Goal: Task Accomplishment & Management: Manage account settings

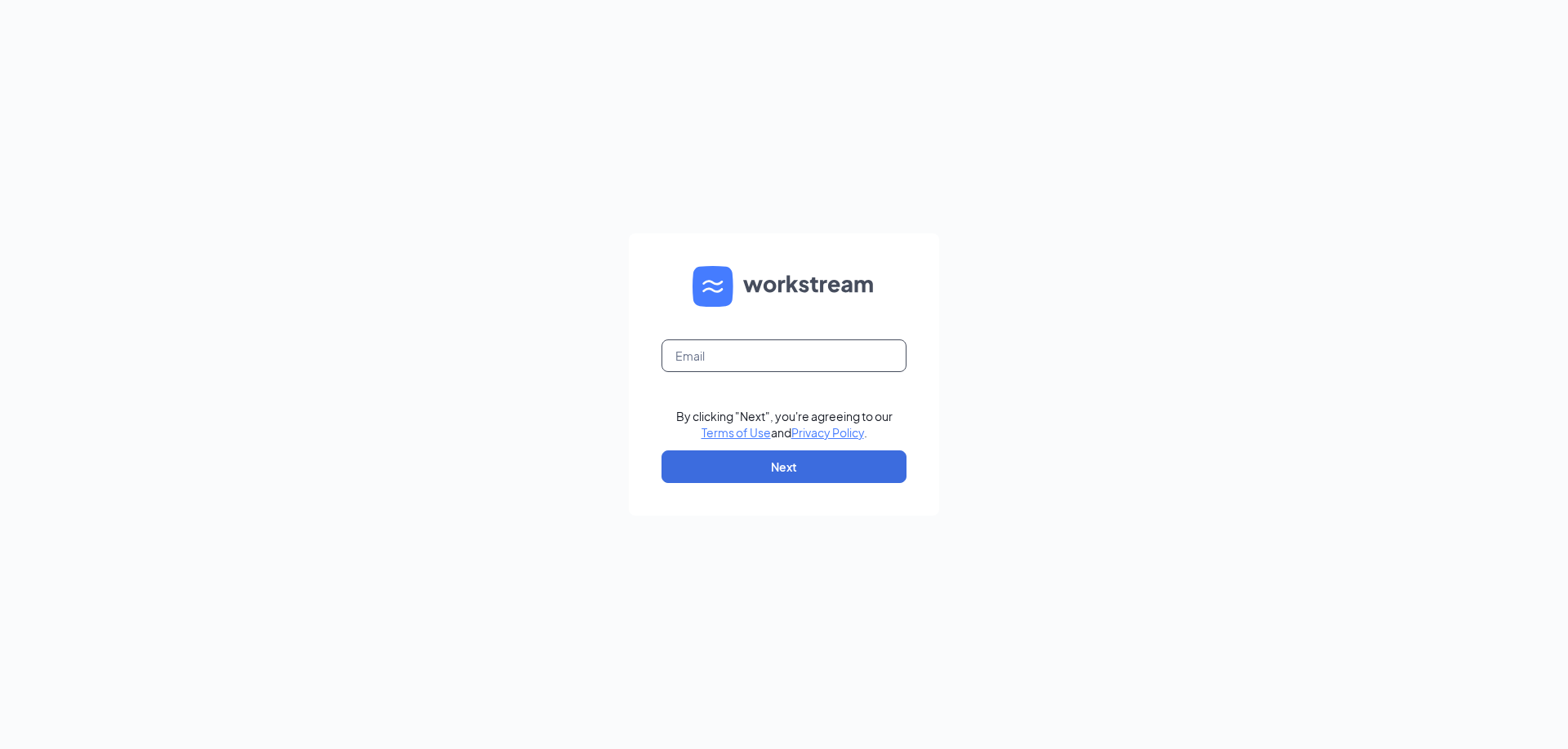
click at [698, 355] on input "text" at bounding box center [784, 355] width 245 height 33
click at [0, 748] on com-1password-button at bounding box center [0, 749] width 0 height 0
type input "CulversofNavarreBeach@gmail.com"
click at [800, 466] on button "Next" at bounding box center [784, 466] width 245 height 33
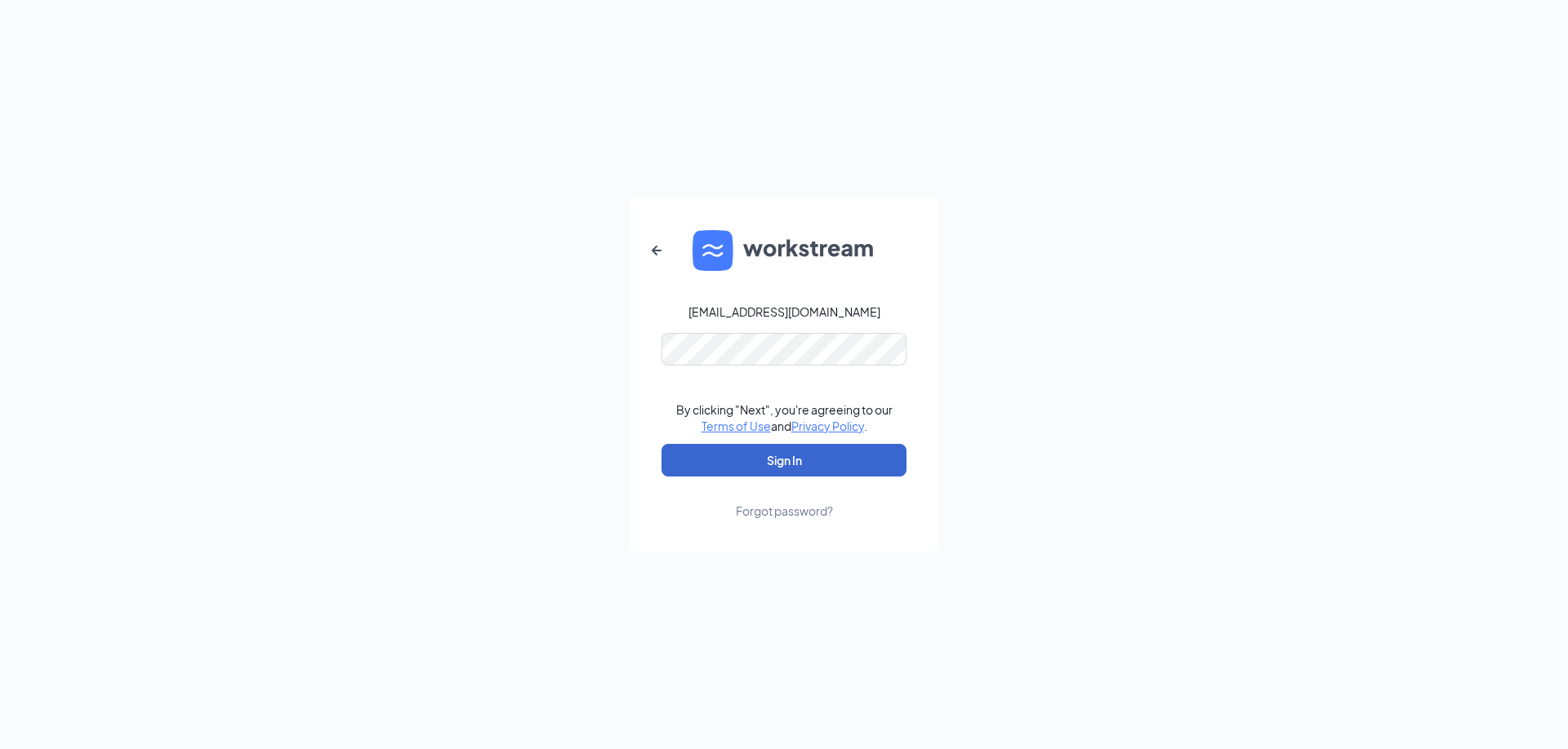
click at [777, 466] on button "Sign In" at bounding box center [784, 460] width 245 height 33
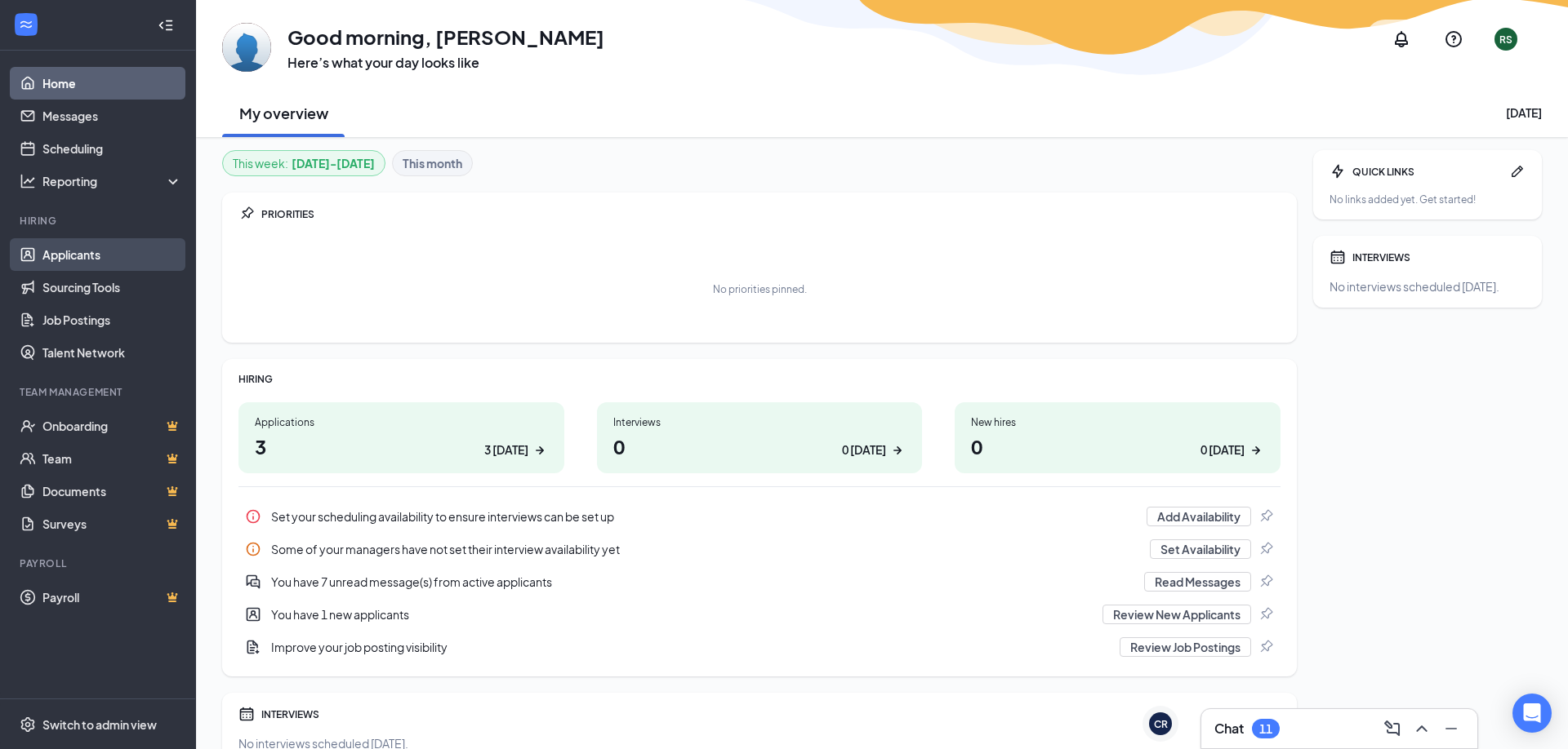
click at [62, 258] on link "Applicants" at bounding box center [112, 254] width 140 height 33
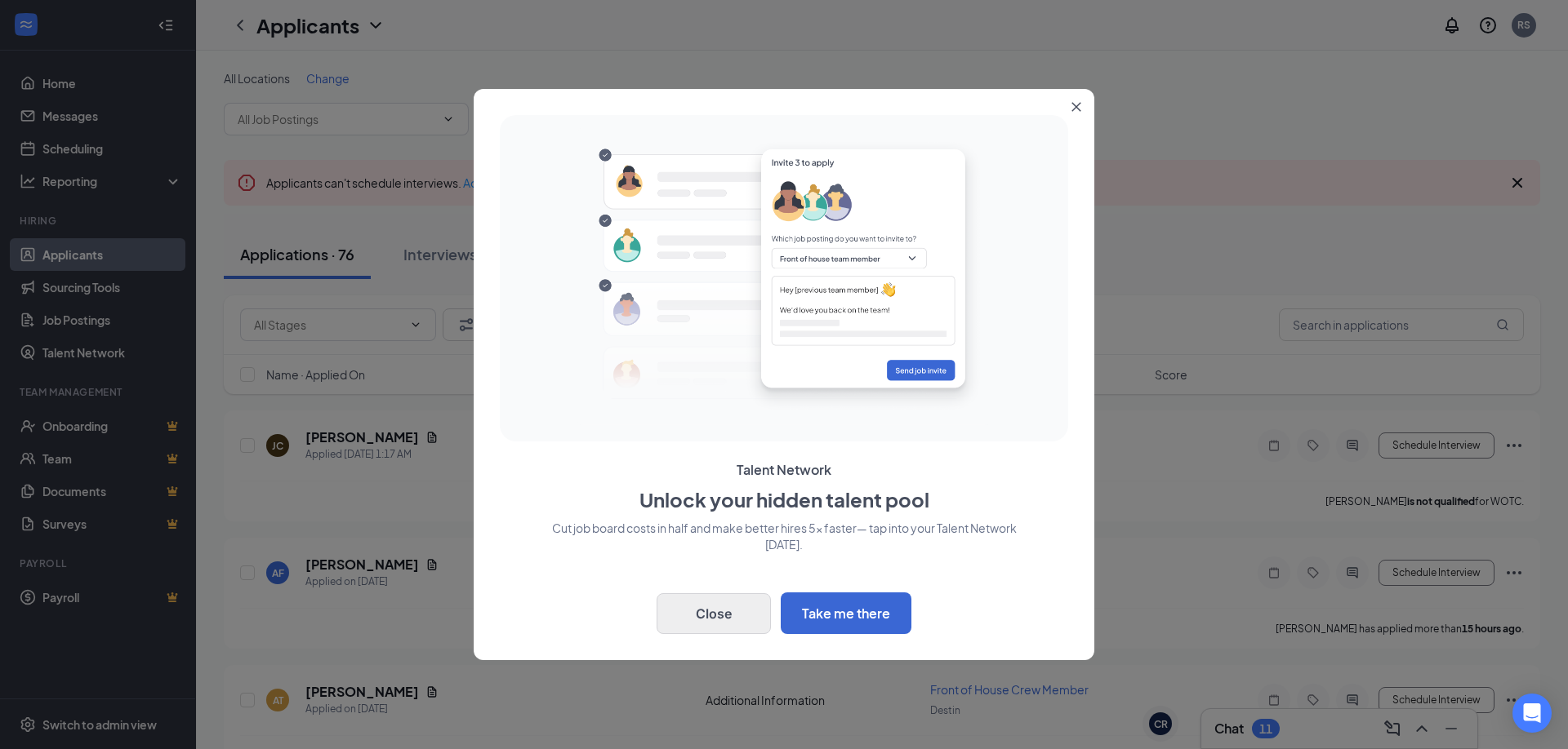
click at [734, 624] on button "Close" at bounding box center [713, 614] width 114 height 41
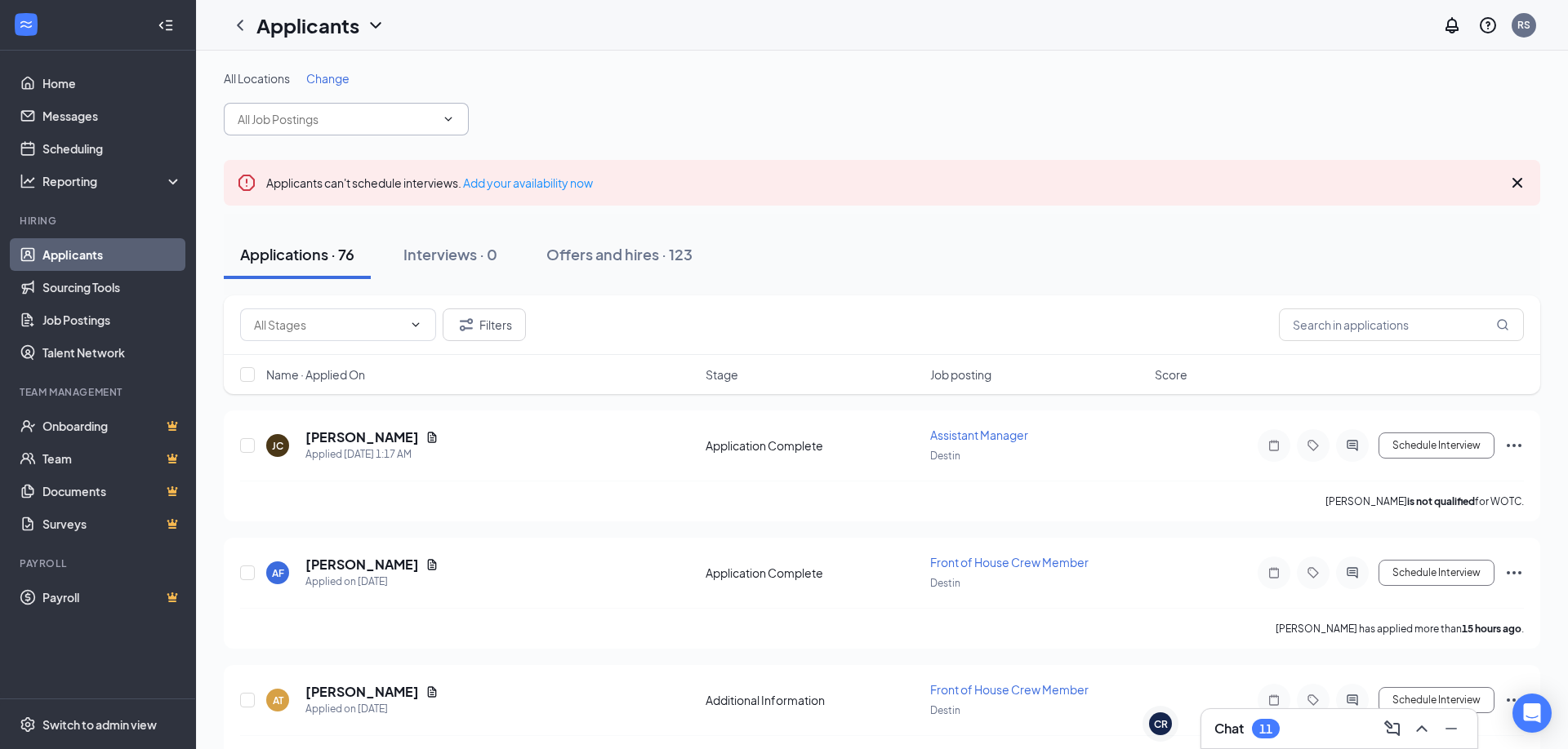
click at [446, 119] on icon "ChevronDown" at bounding box center [448, 119] width 13 height 13
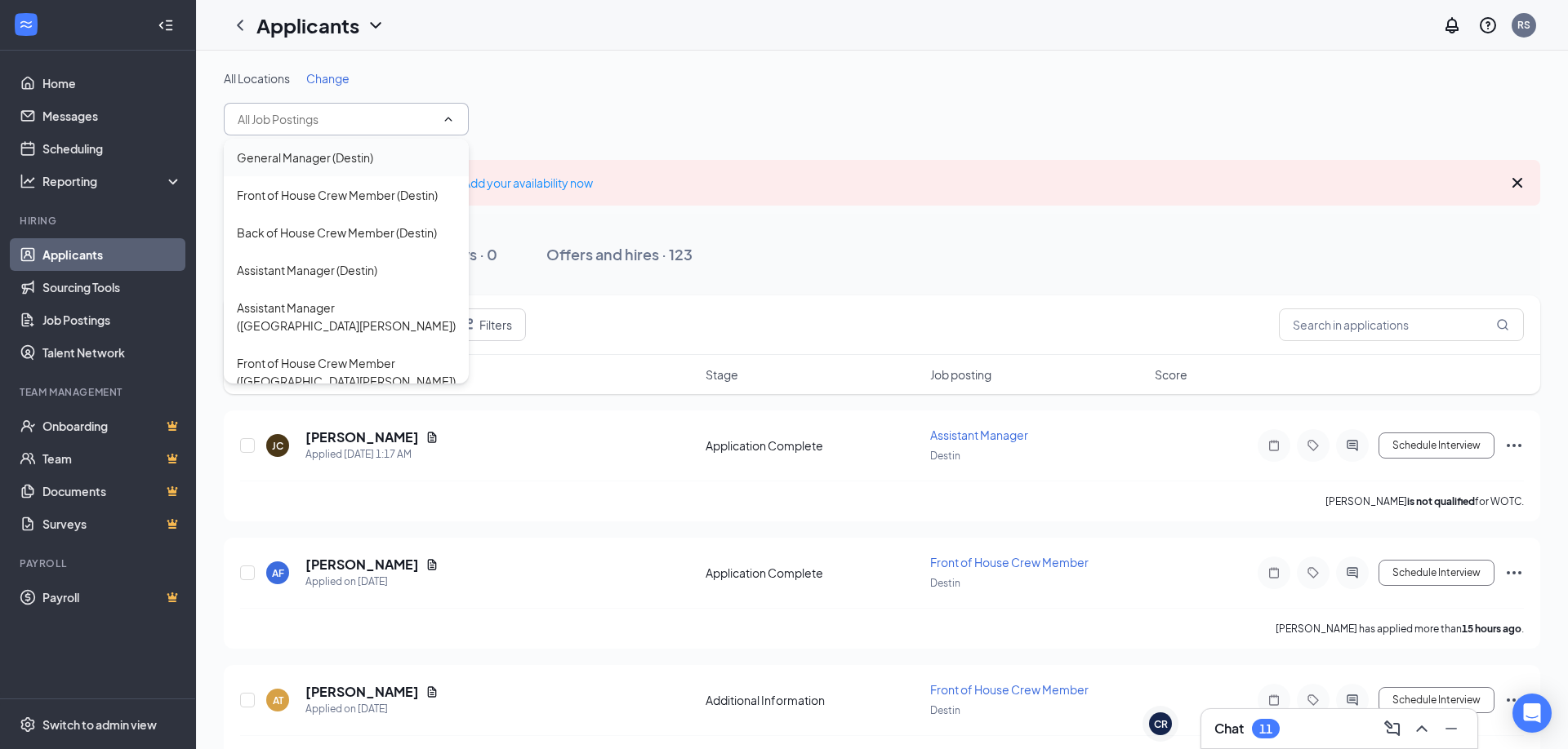
click at [404, 164] on div "General Manager (Destin)" at bounding box center [346, 157] width 218 height 18
type input "General Manager (Destin)"
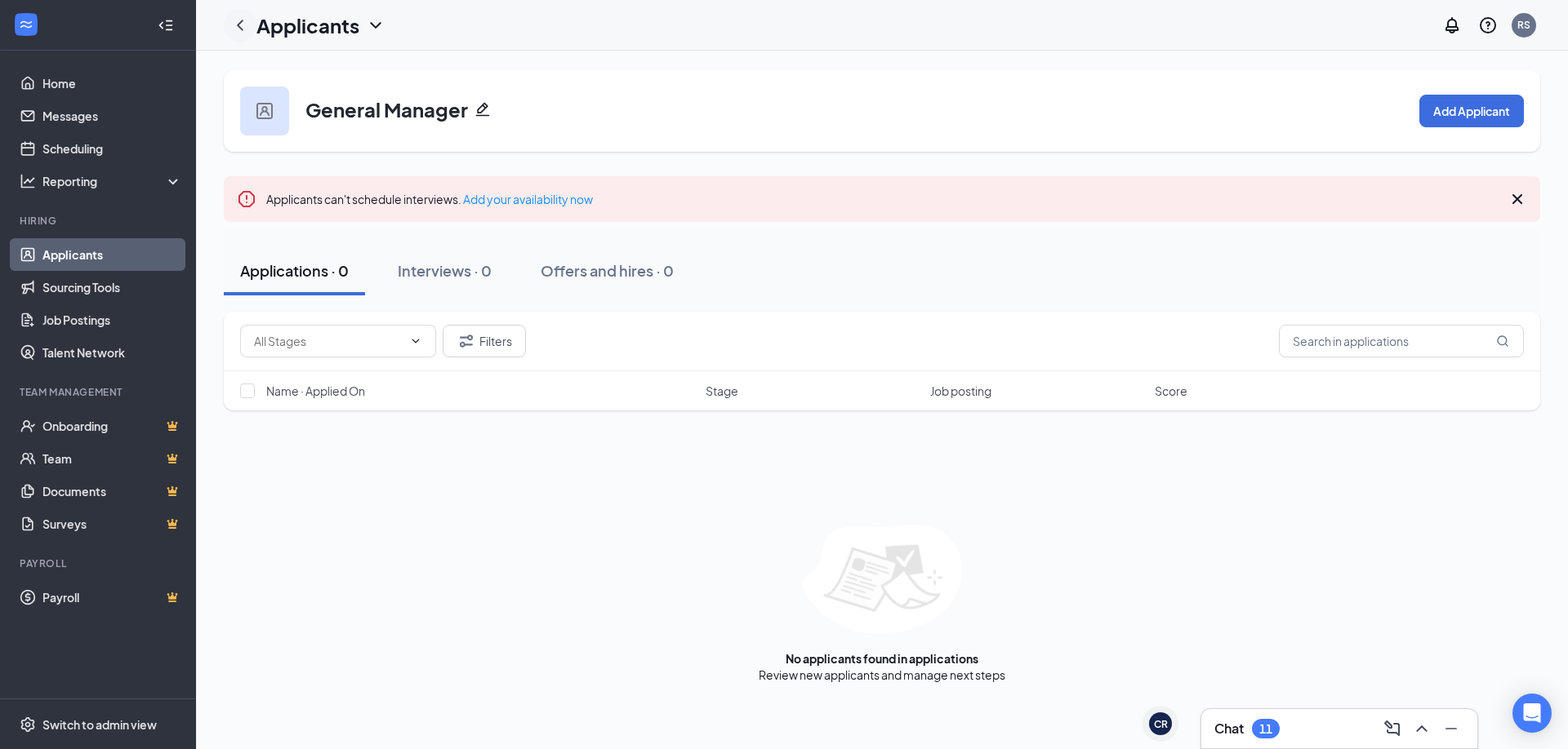
click at [243, 27] on icon "ChevronLeft" at bounding box center [240, 25] width 20 height 20
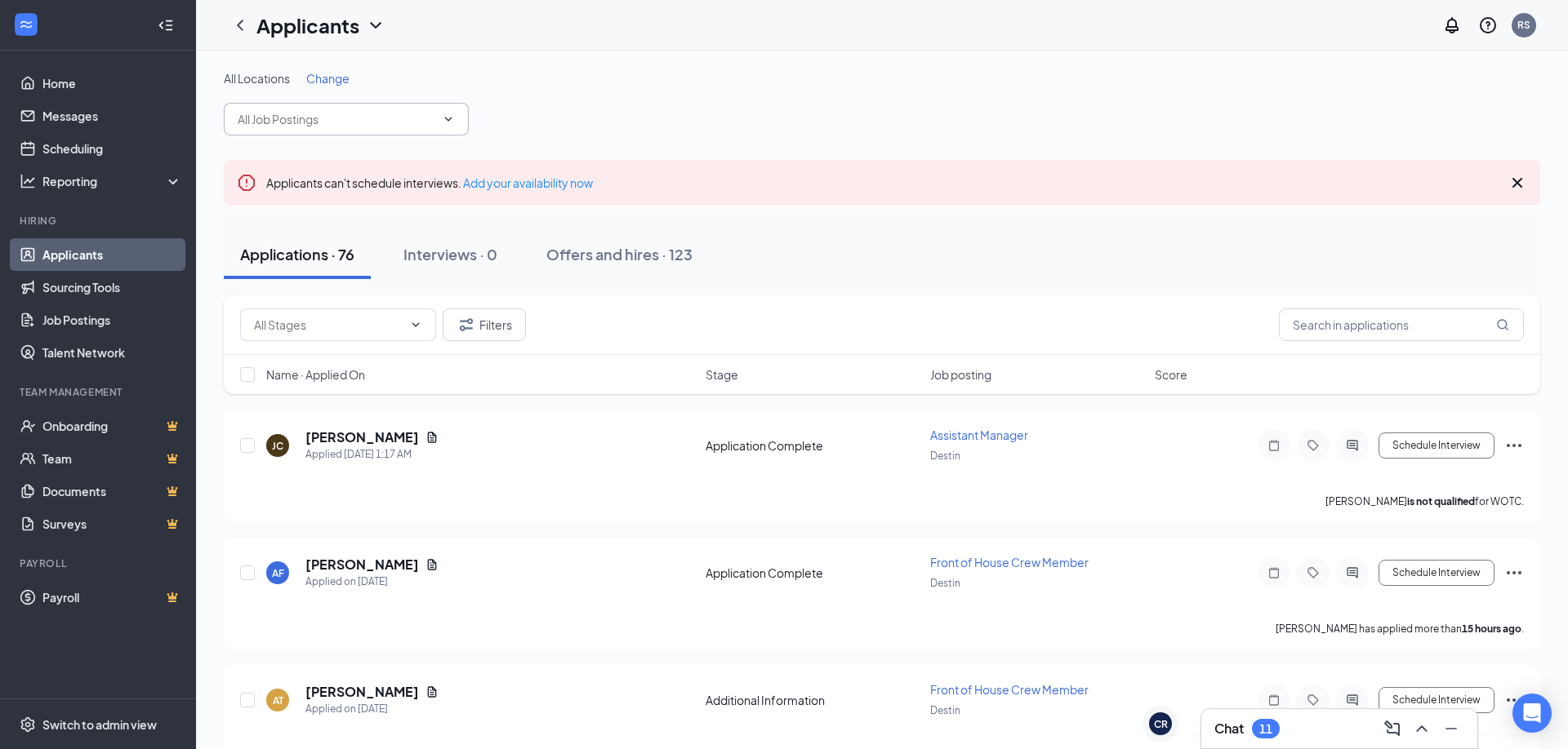
click at [453, 120] on icon "ChevronDown" at bounding box center [448, 119] width 13 height 13
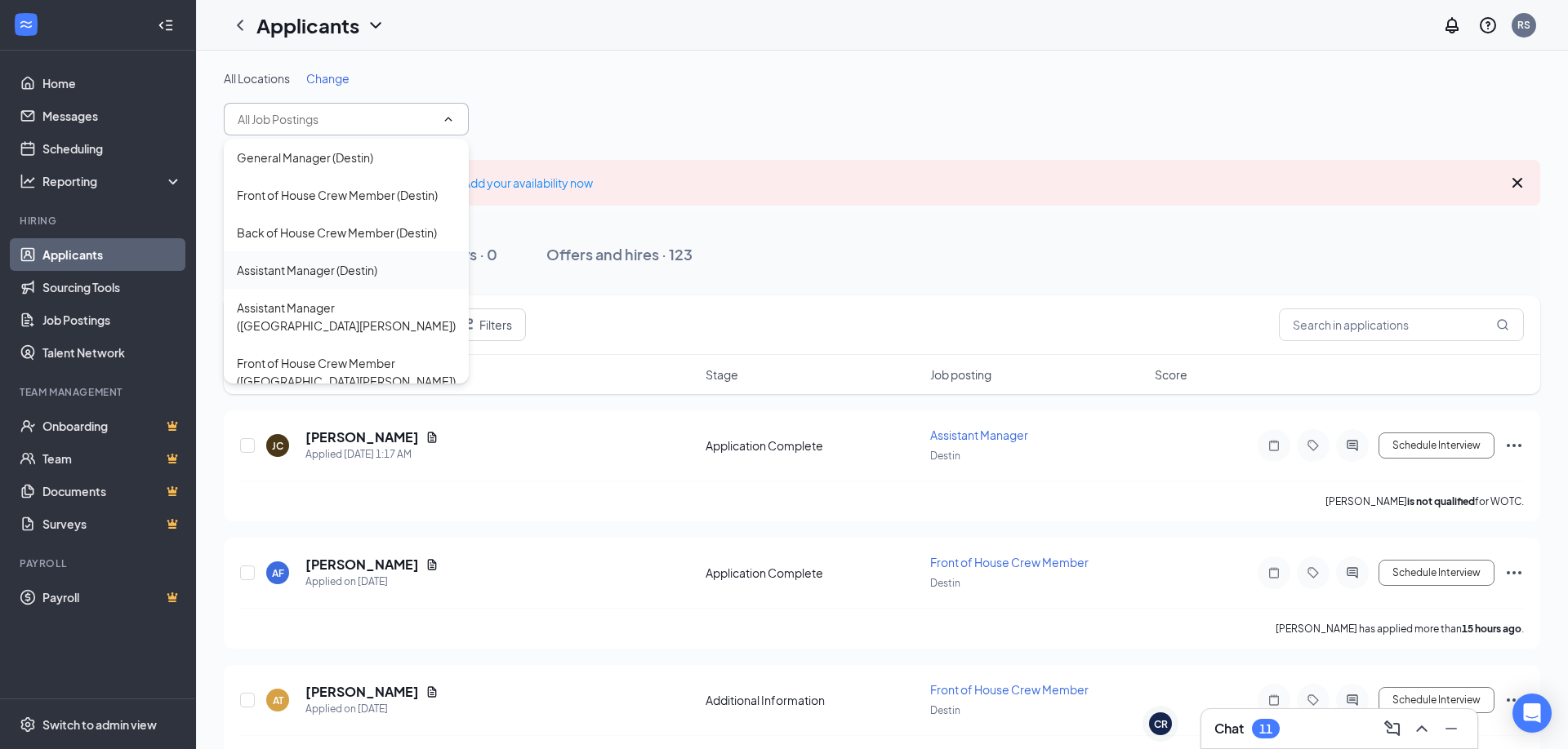
click at [336, 261] on div "Assistant Manager (Destin)" at bounding box center [307, 270] width 140 height 18
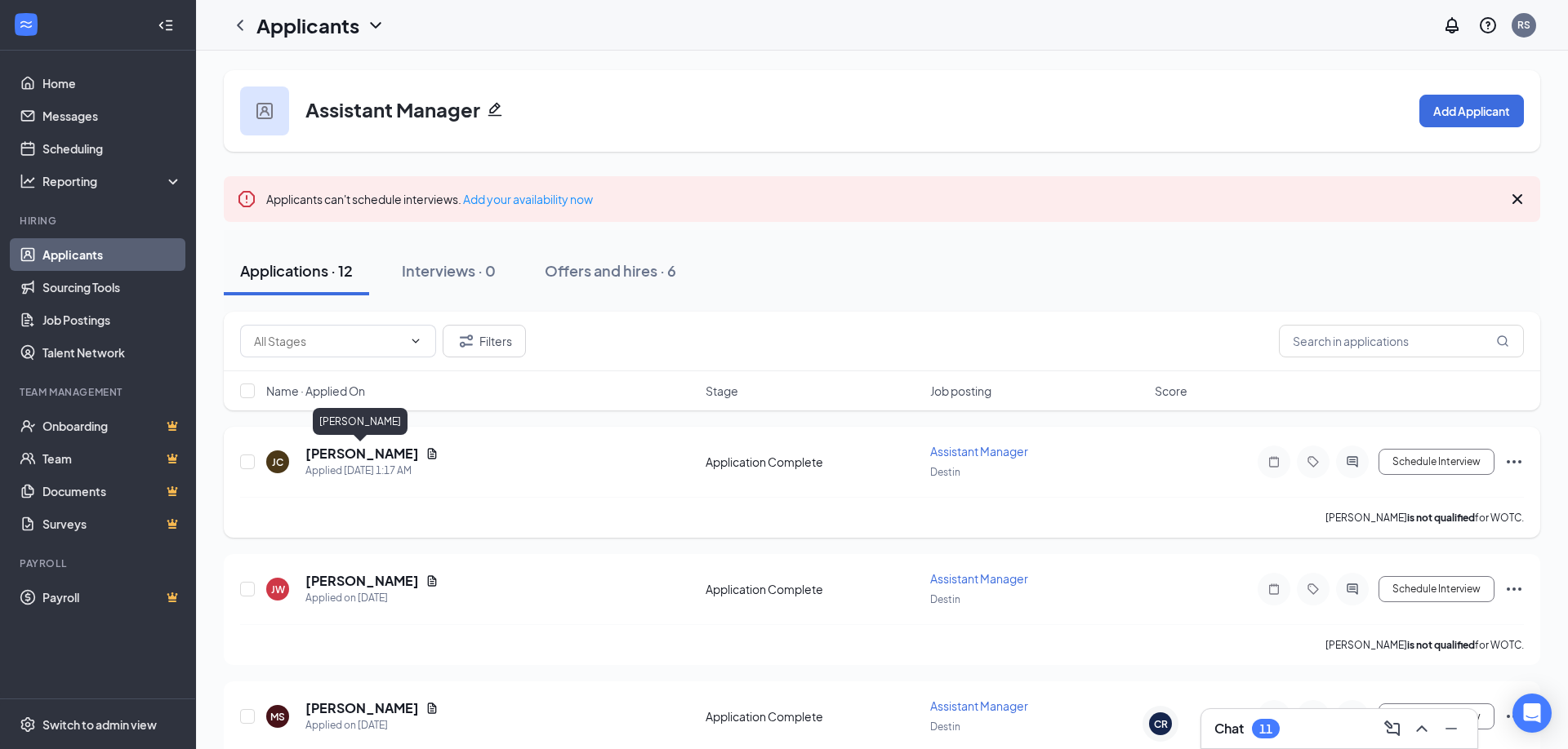
click at [382, 454] on h5 "[PERSON_NAME]" at bounding box center [362, 453] width 114 height 18
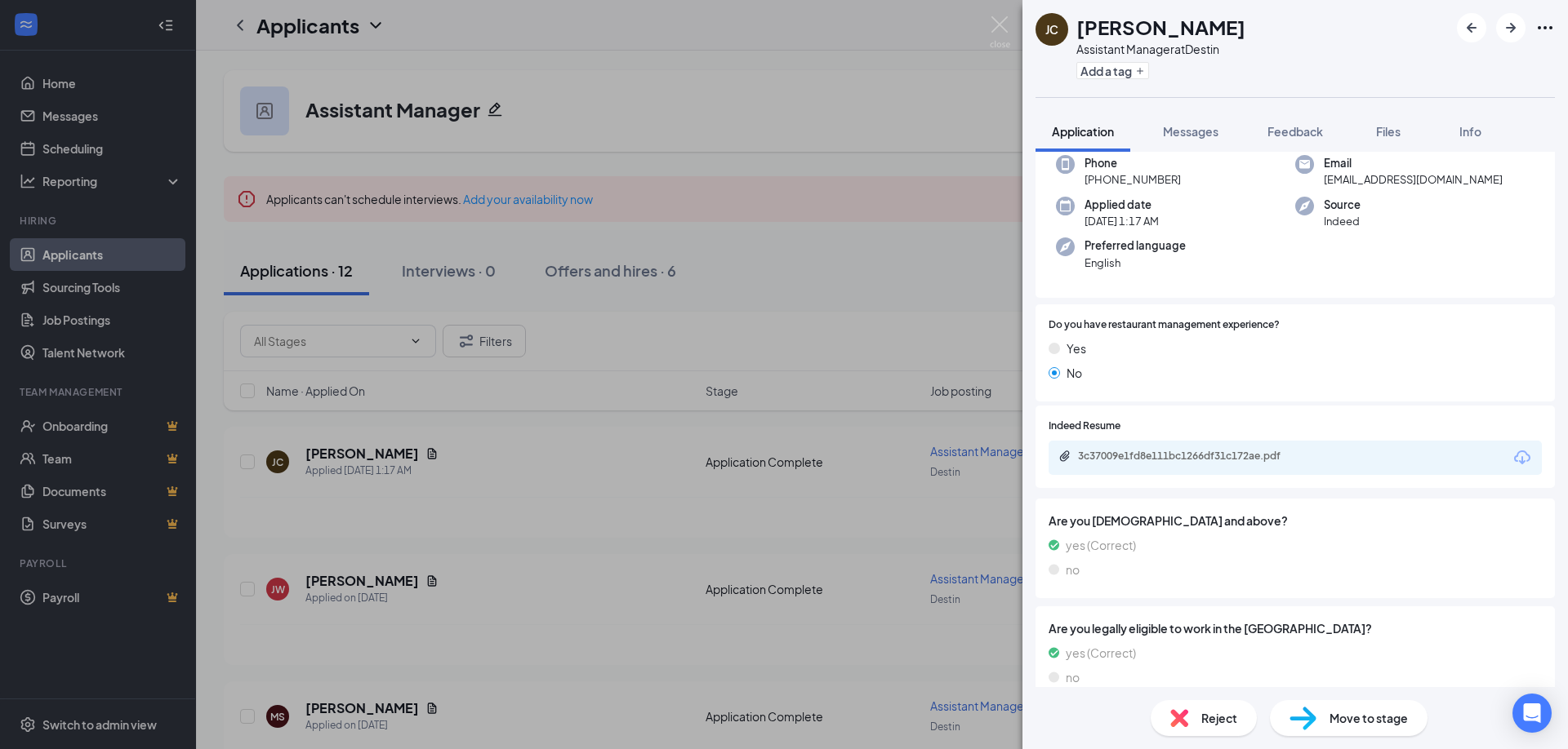
scroll to position [90, 0]
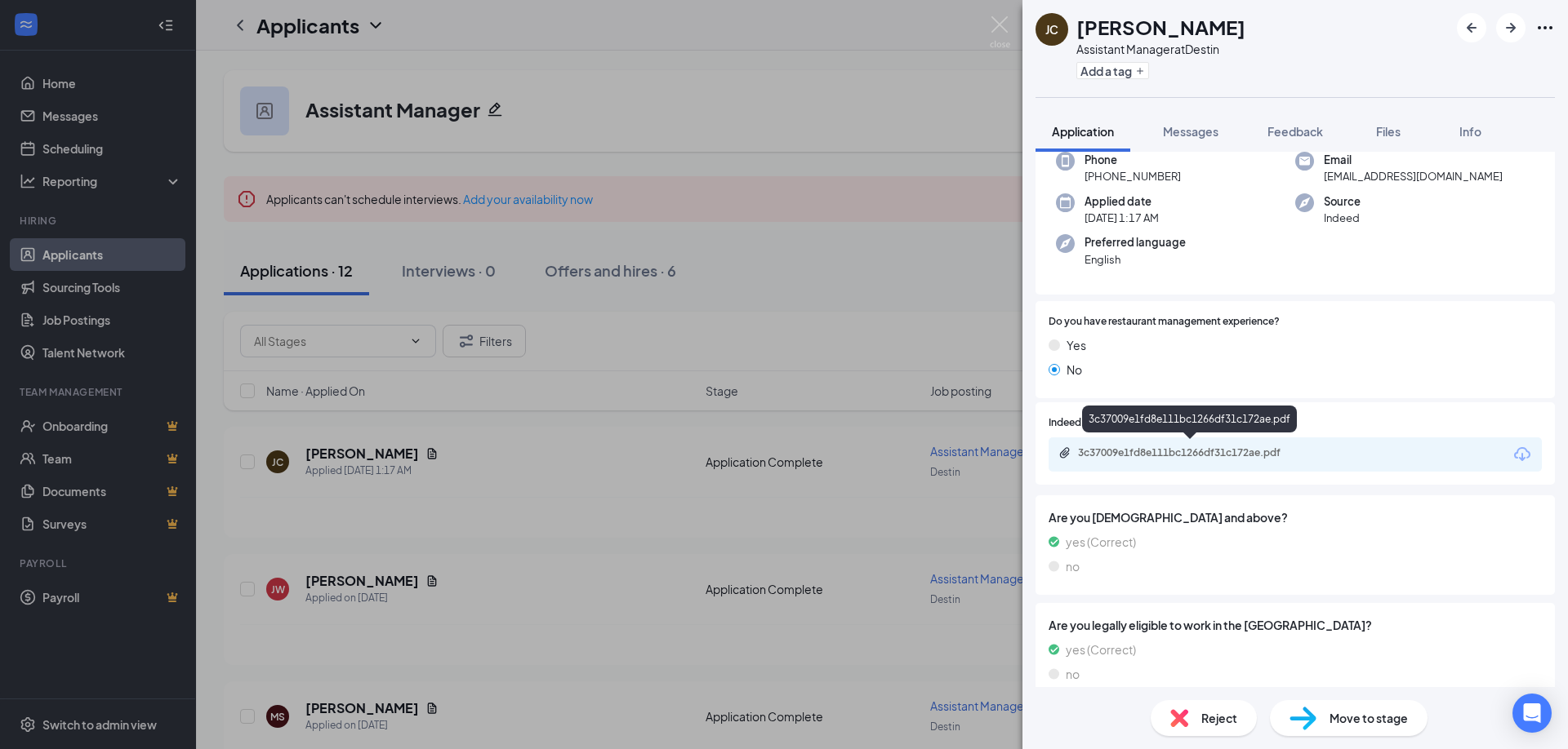
click at [1225, 449] on div "3c37009e1fd8e111bc1266df31c172ae.pdf" at bounding box center [1192, 453] width 229 height 13
click at [995, 26] on img at bounding box center [1000, 32] width 21 height 32
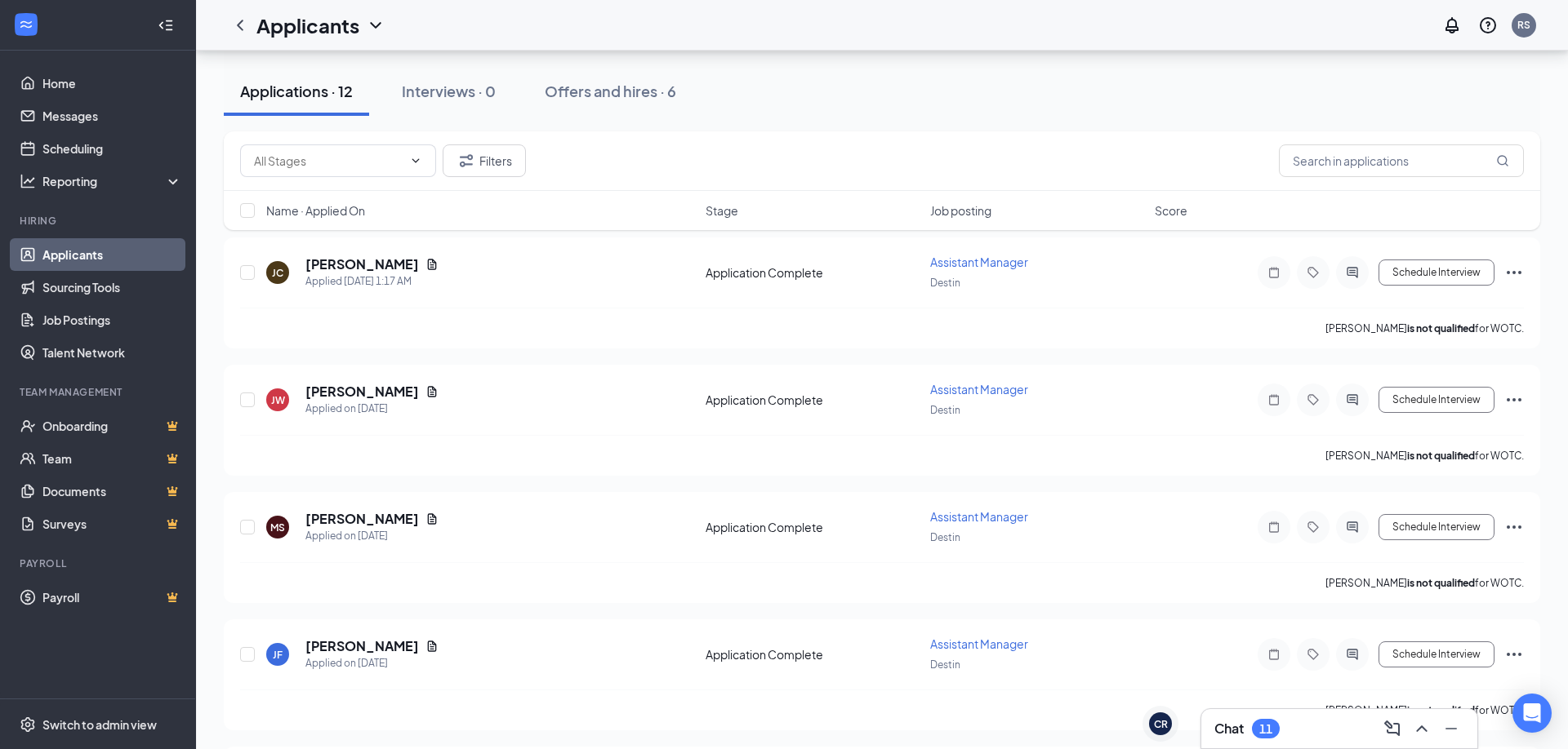
scroll to position [194, 0]
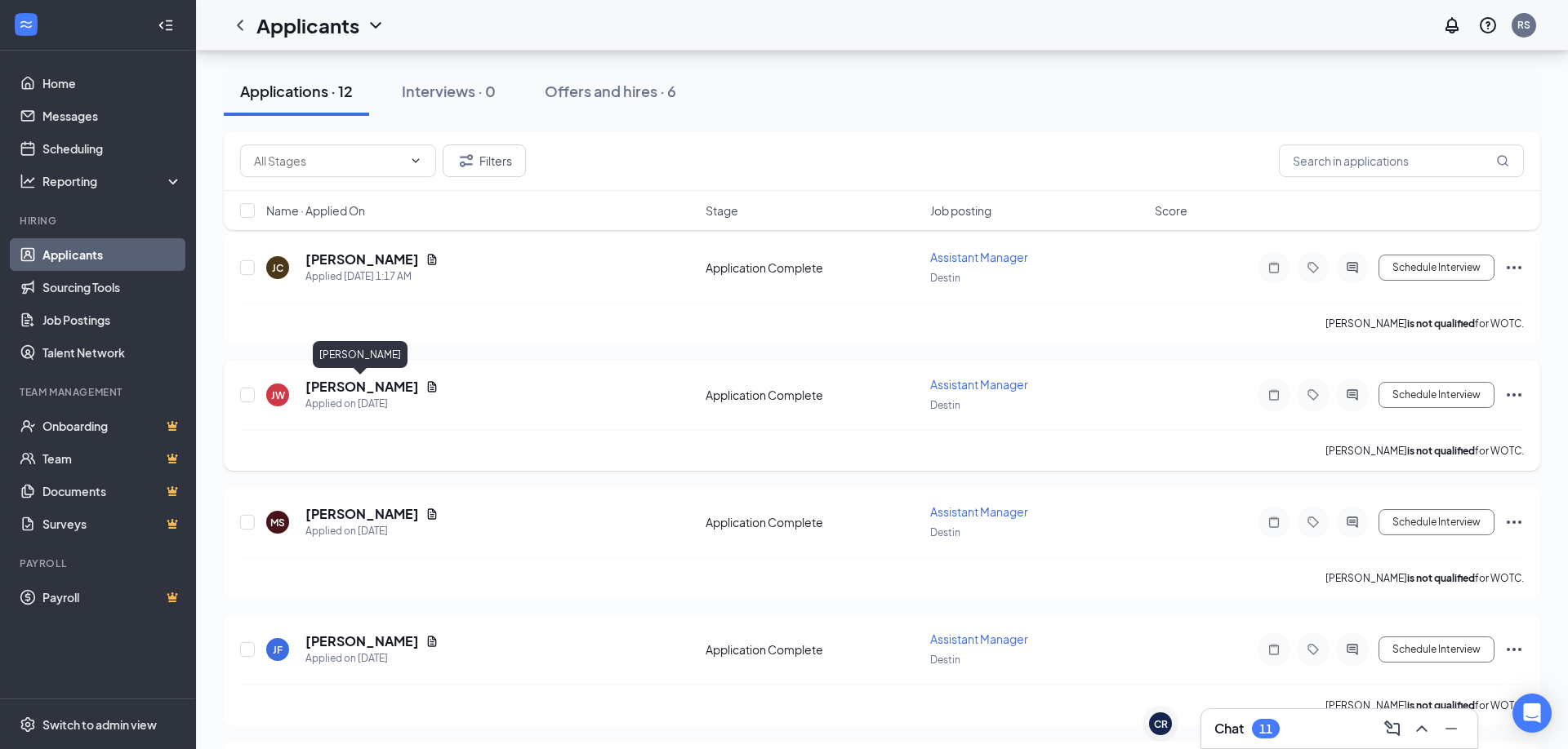
click at [382, 391] on h5 "[PERSON_NAME]" at bounding box center [362, 386] width 114 height 18
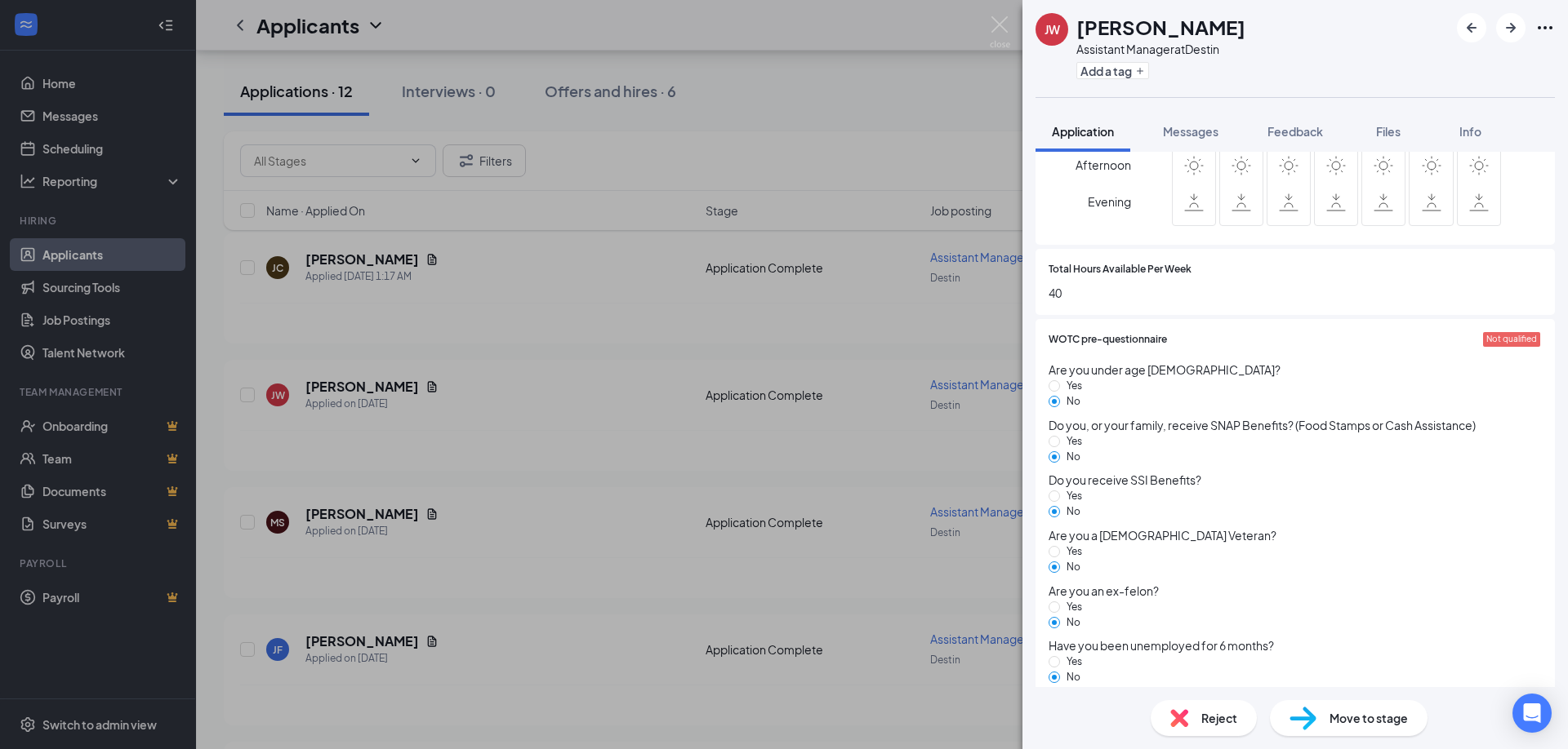
scroll to position [1065, 0]
click at [1217, 719] on span "Reject" at bounding box center [1219, 717] width 35 height 18
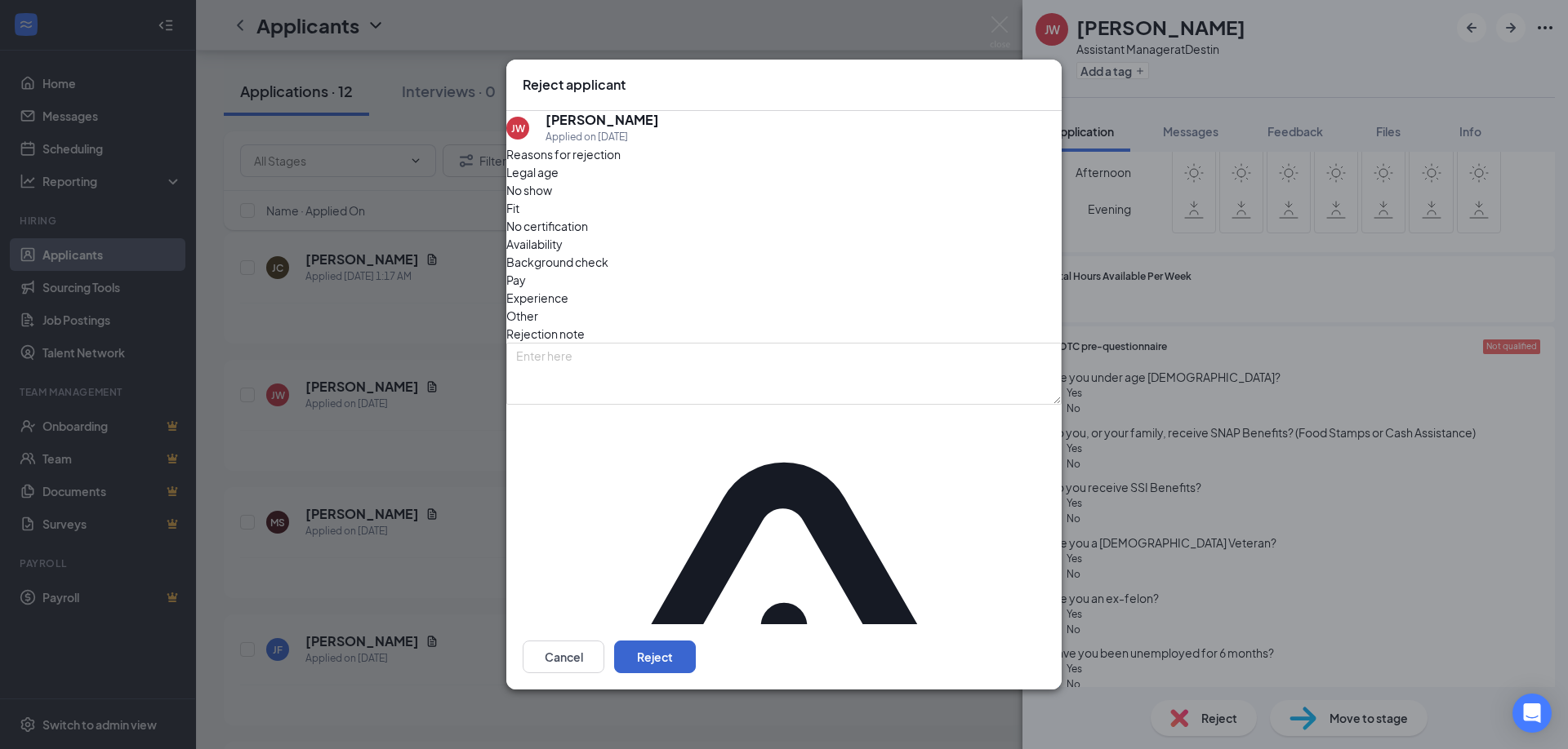
click at [695, 641] on button "Reject" at bounding box center [654, 657] width 81 height 33
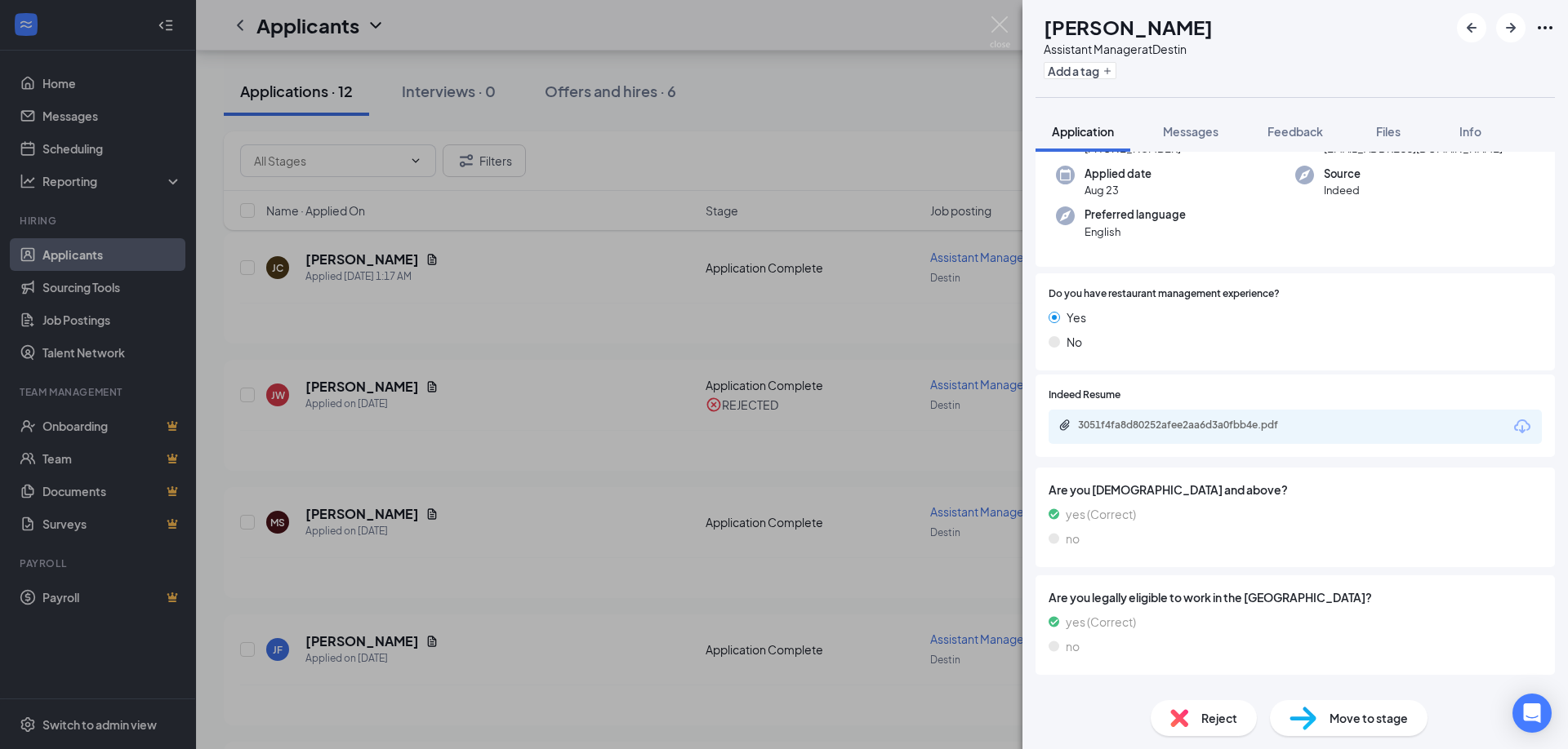
scroll to position [107, 0]
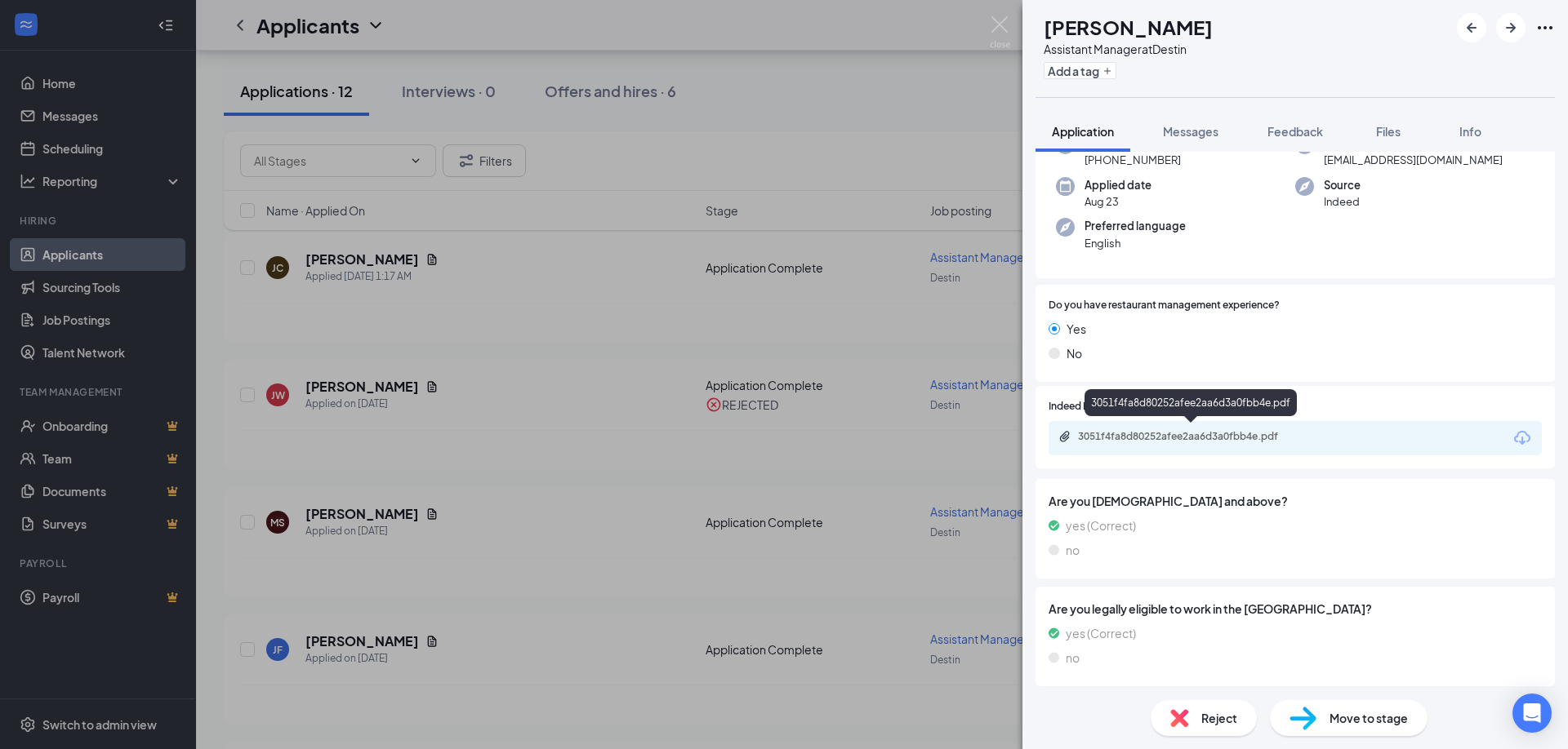
click at [1191, 431] on div "3051f4fa8d80252afee2aa6d3a0fbb4e.pdf" at bounding box center [1192, 437] width 229 height 13
click at [551, 437] on div "[PERSON_NAME] Assistant Manager at Destin Add a tag Application Messages Feedba…" at bounding box center [784, 374] width 1568 height 749
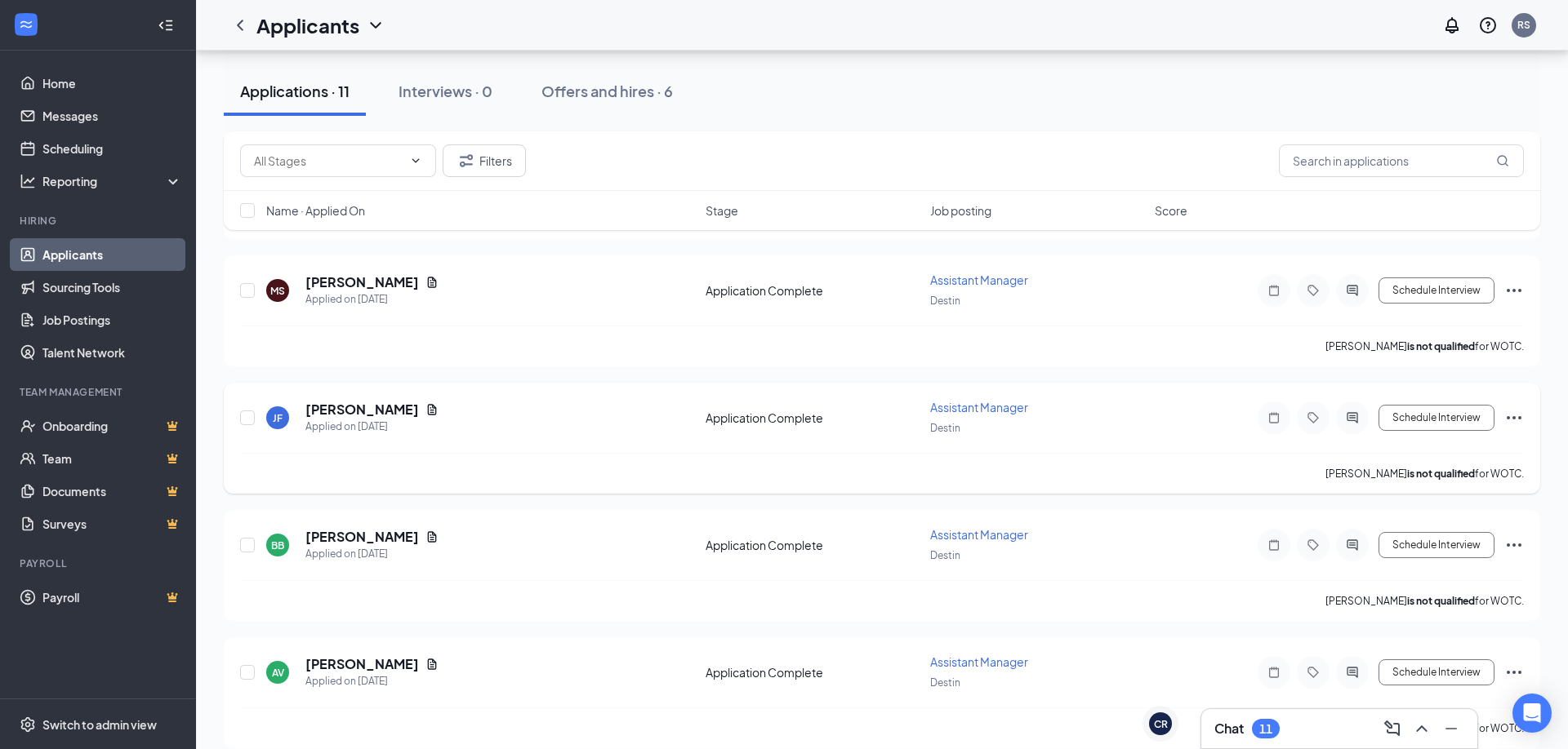
scroll to position [299, 0]
click at [341, 412] on h5 "[PERSON_NAME]" at bounding box center [362, 409] width 114 height 18
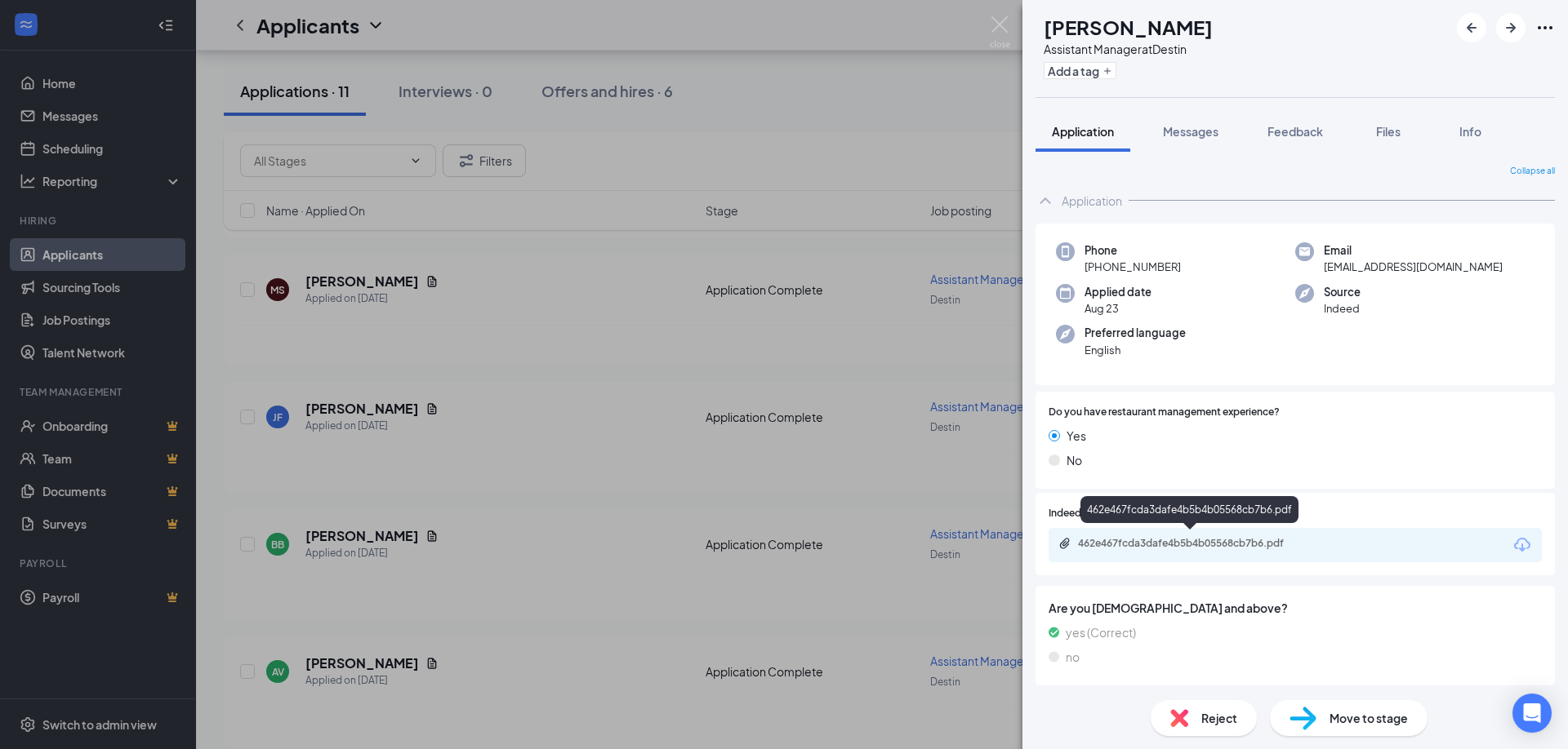
click at [1188, 539] on div "462e467fcda3dafe4b5b4b05568cb7b6.pdf" at bounding box center [1192, 544] width 229 height 13
click at [996, 23] on img at bounding box center [1000, 32] width 21 height 32
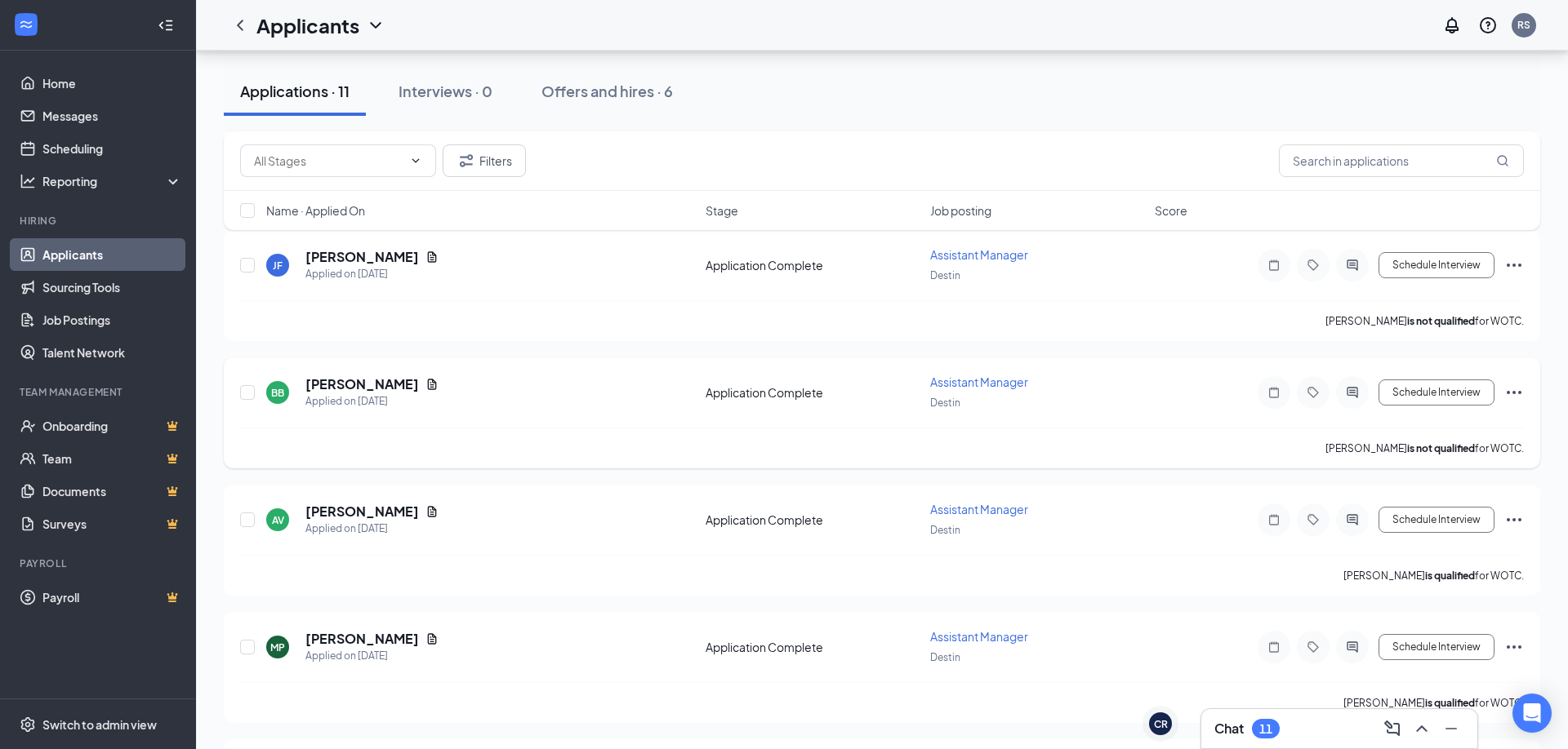
scroll to position [453, 0]
click at [381, 377] on h5 "[PERSON_NAME]" at bounding box center [362, 381] width 114 height 18
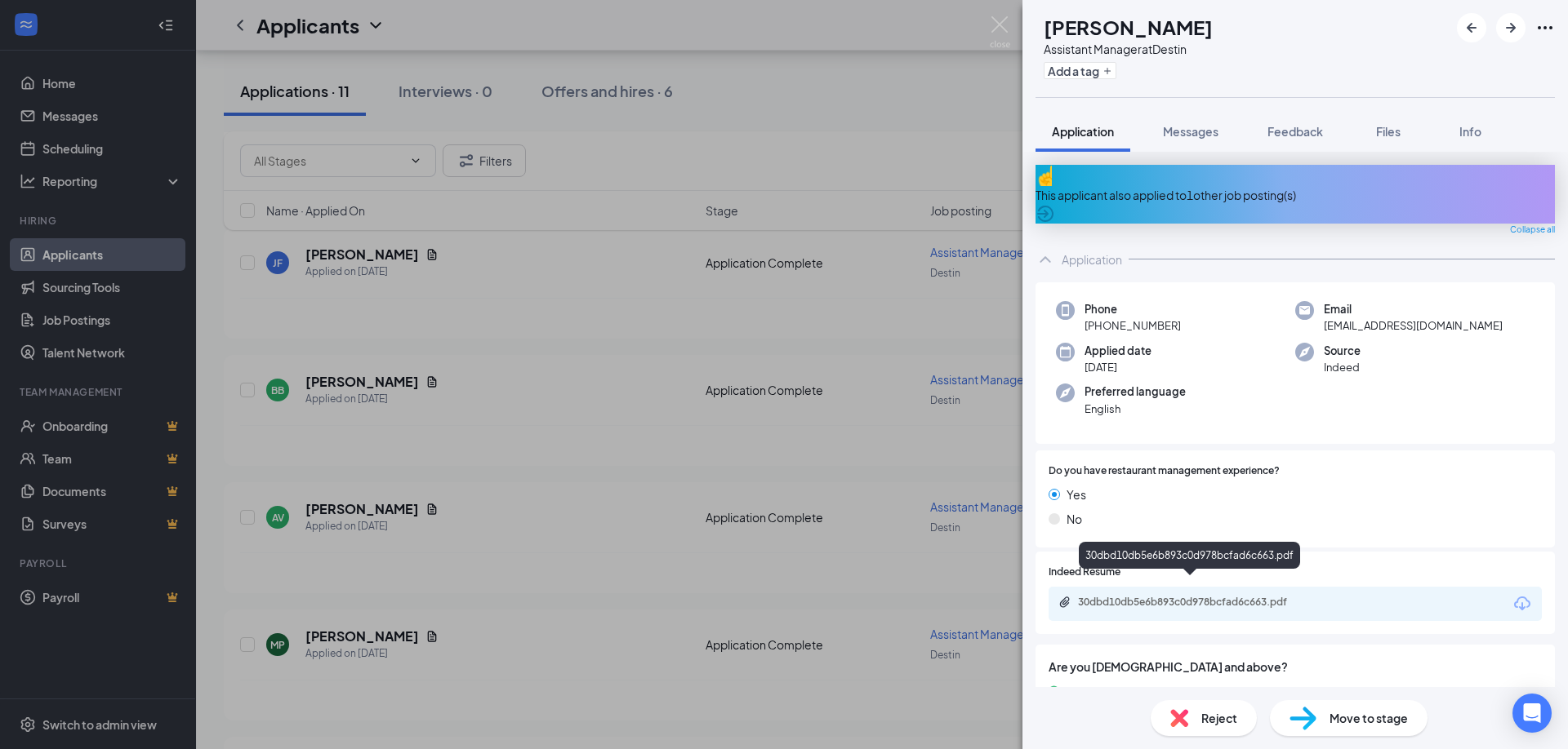
click at [1178, 596] on div "30dbd10db5e6b893c0d978bcfad6c663.pdf" at bounding box center [1192, 603] width 229 height 13
click at [996, 26] on img at bounding box center [1000, 32] width 21 height 32
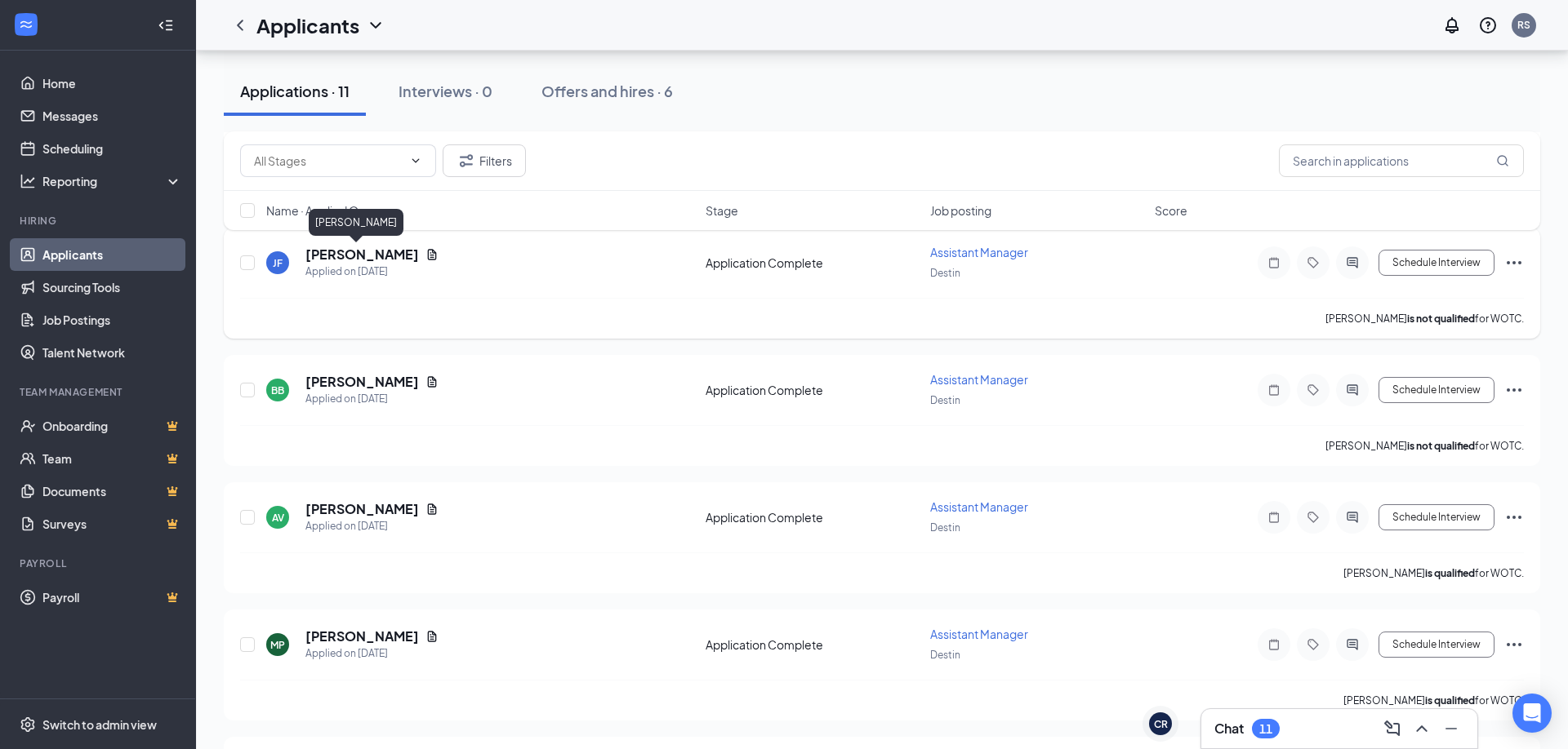
click at [348, 253] on h5 "[PERSON_NAME]" at bounding box center [362, 254] width 114 height 18
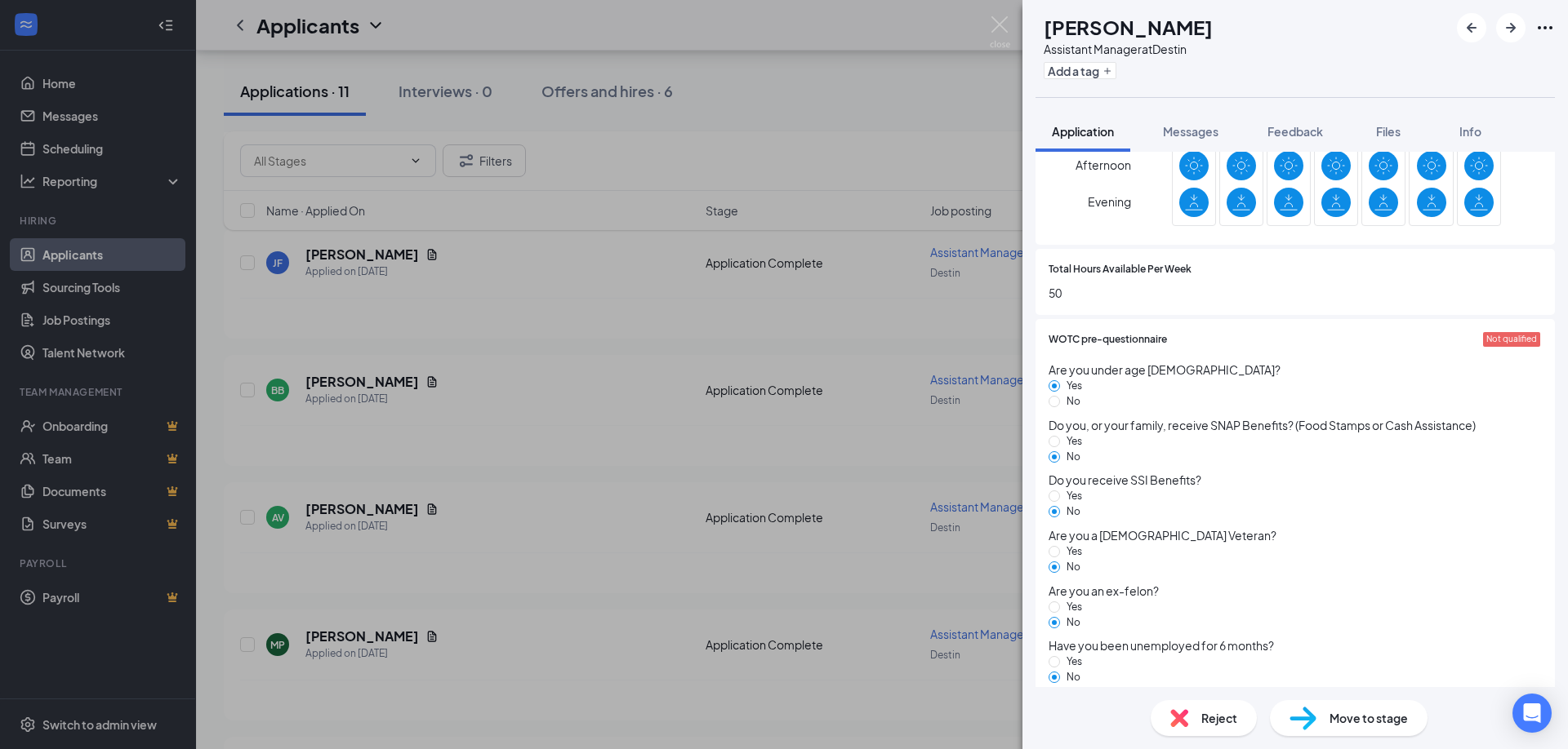
scroll to position [1065, 0]
click at [998, 22] on img at bounding box center [1000, 32] width 21 height 32
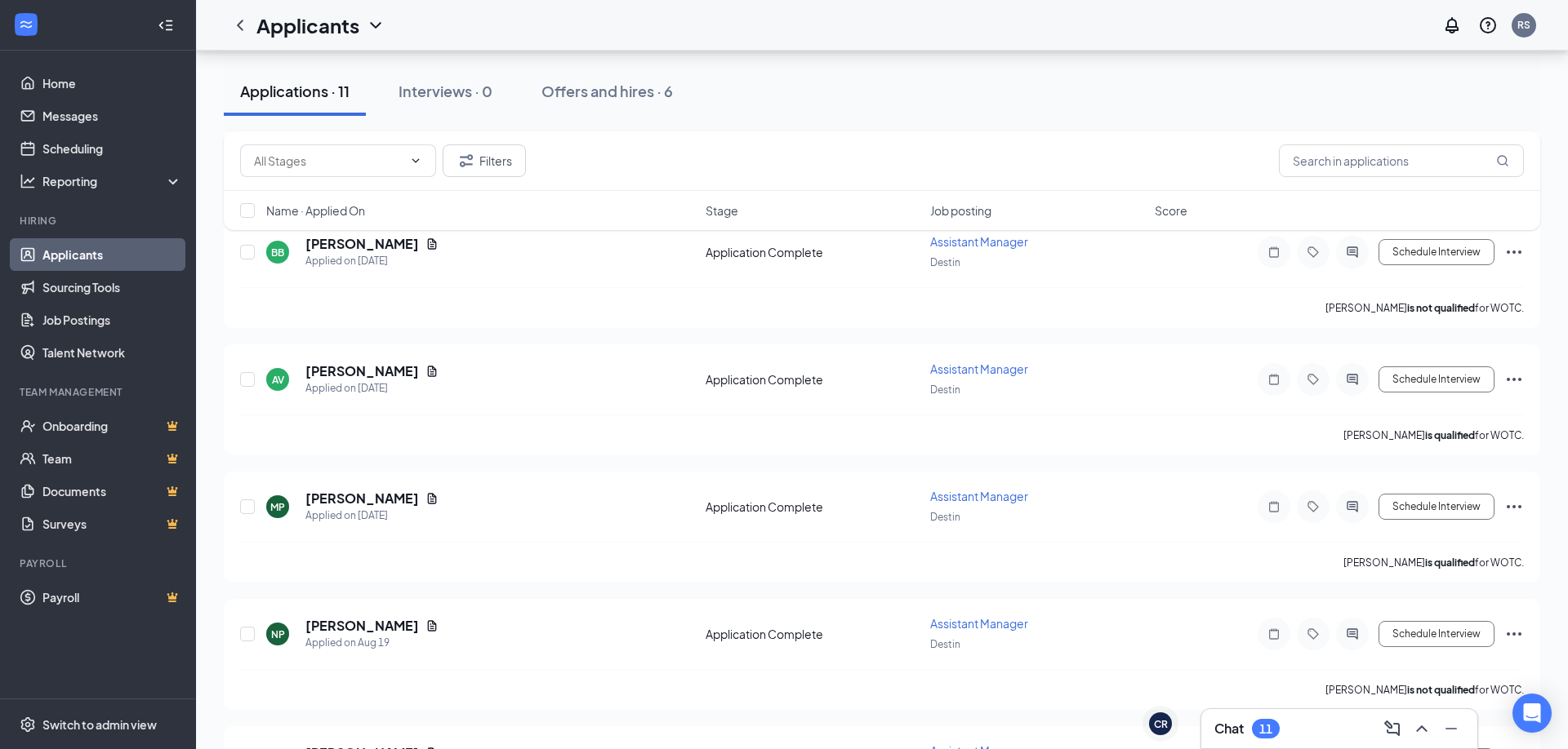
scroll to position [610, 0]
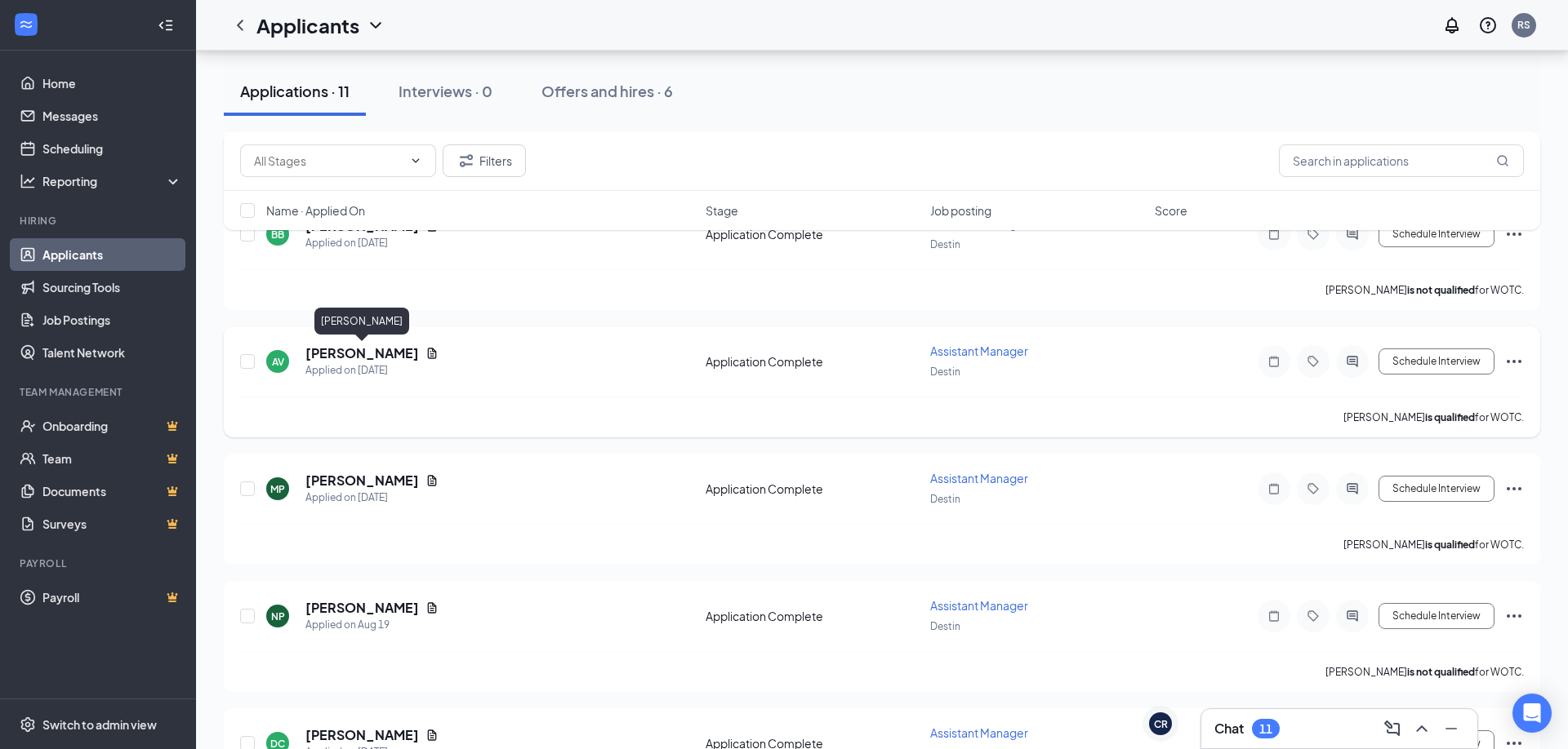
click at [375, 355] on h5 "[PERSON_NAME]" at bounding box center [362, 353] width 114 height 18
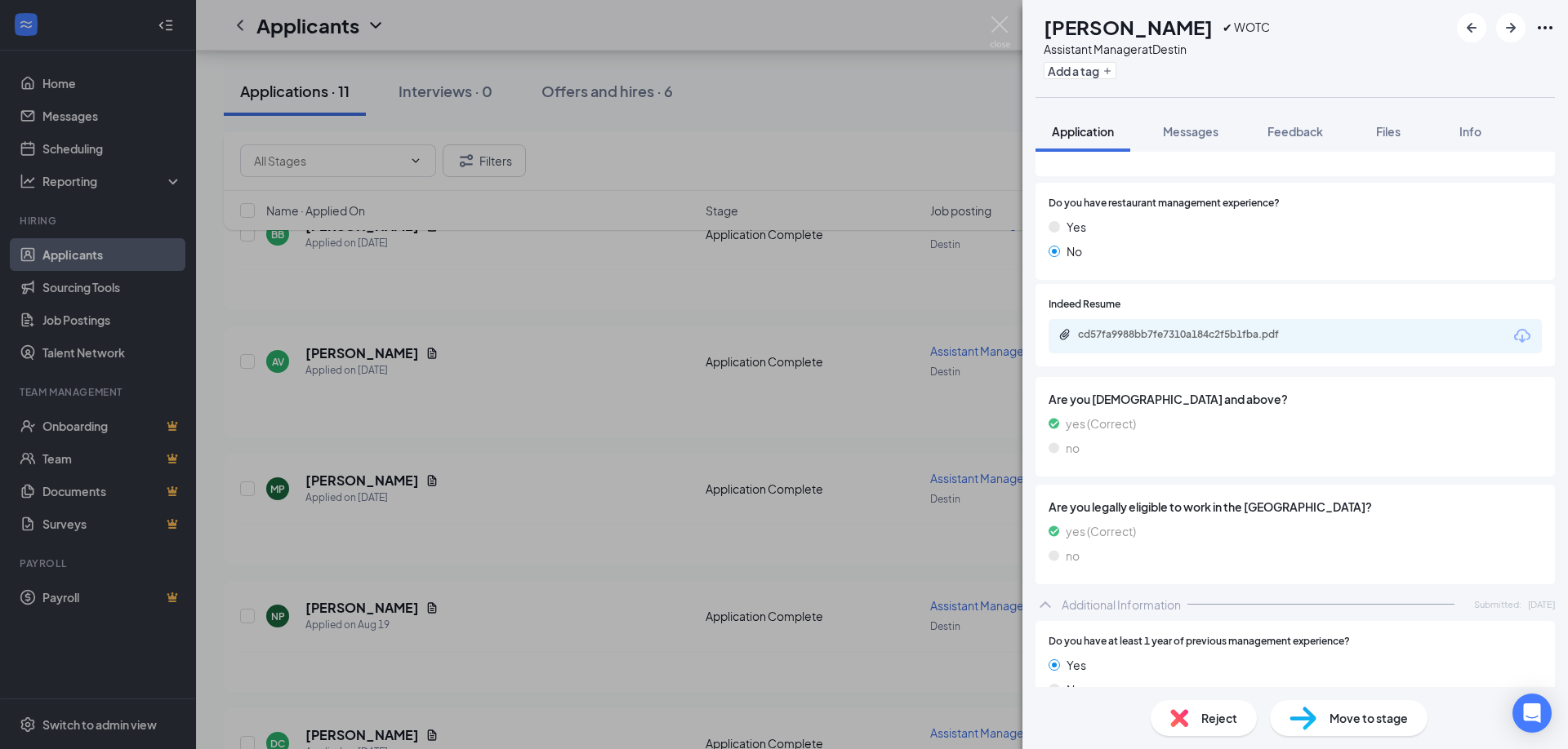
scroll to position [34, 0]
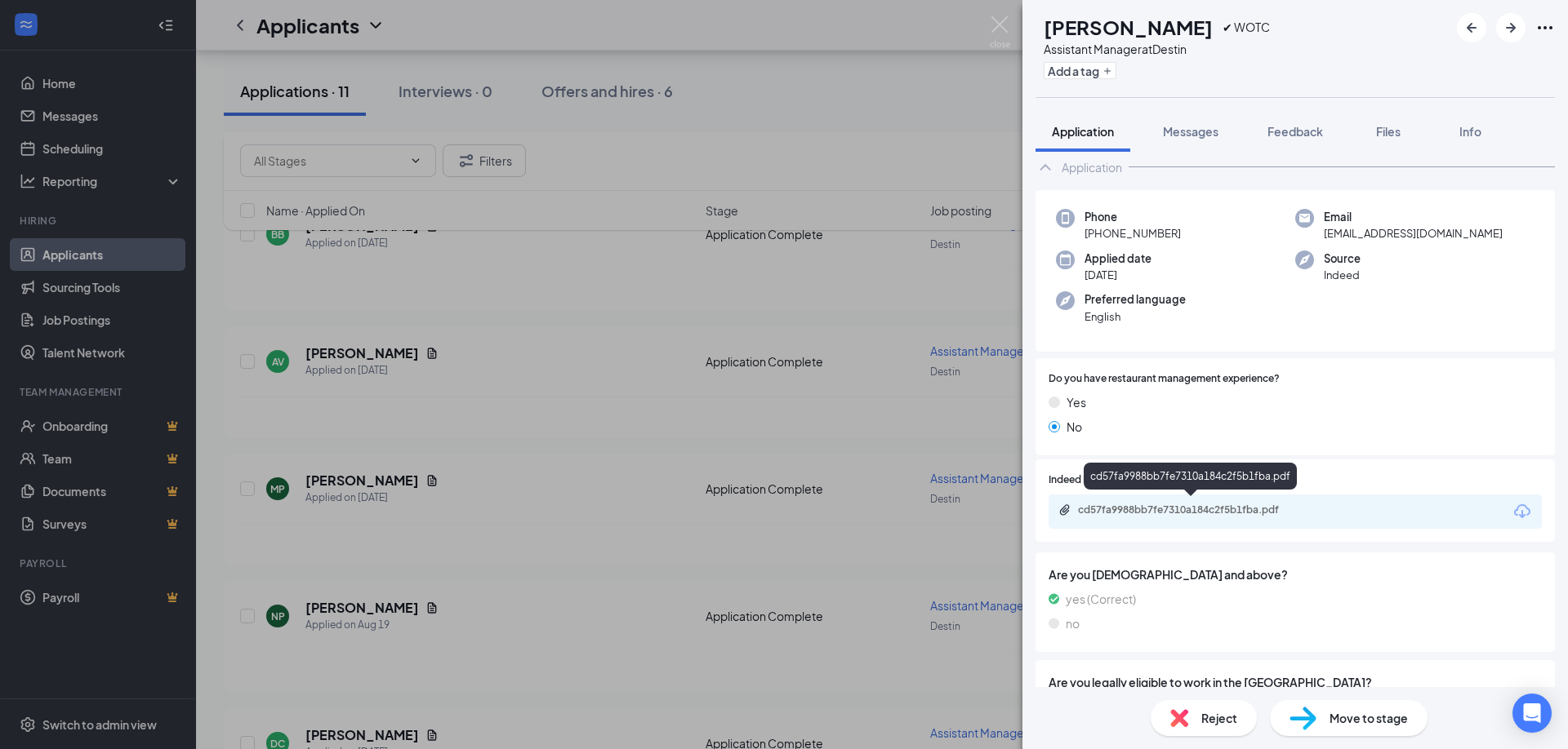
click at [1187, 506] on div "cd57fa9988bb7fe7310a184c2f5b1fba.pdf" at bounding box center [1192, 510] width 229 height 13
click at [1210, 715] on span "Reject" at bounding box center [1219, 717] width 35 height 18
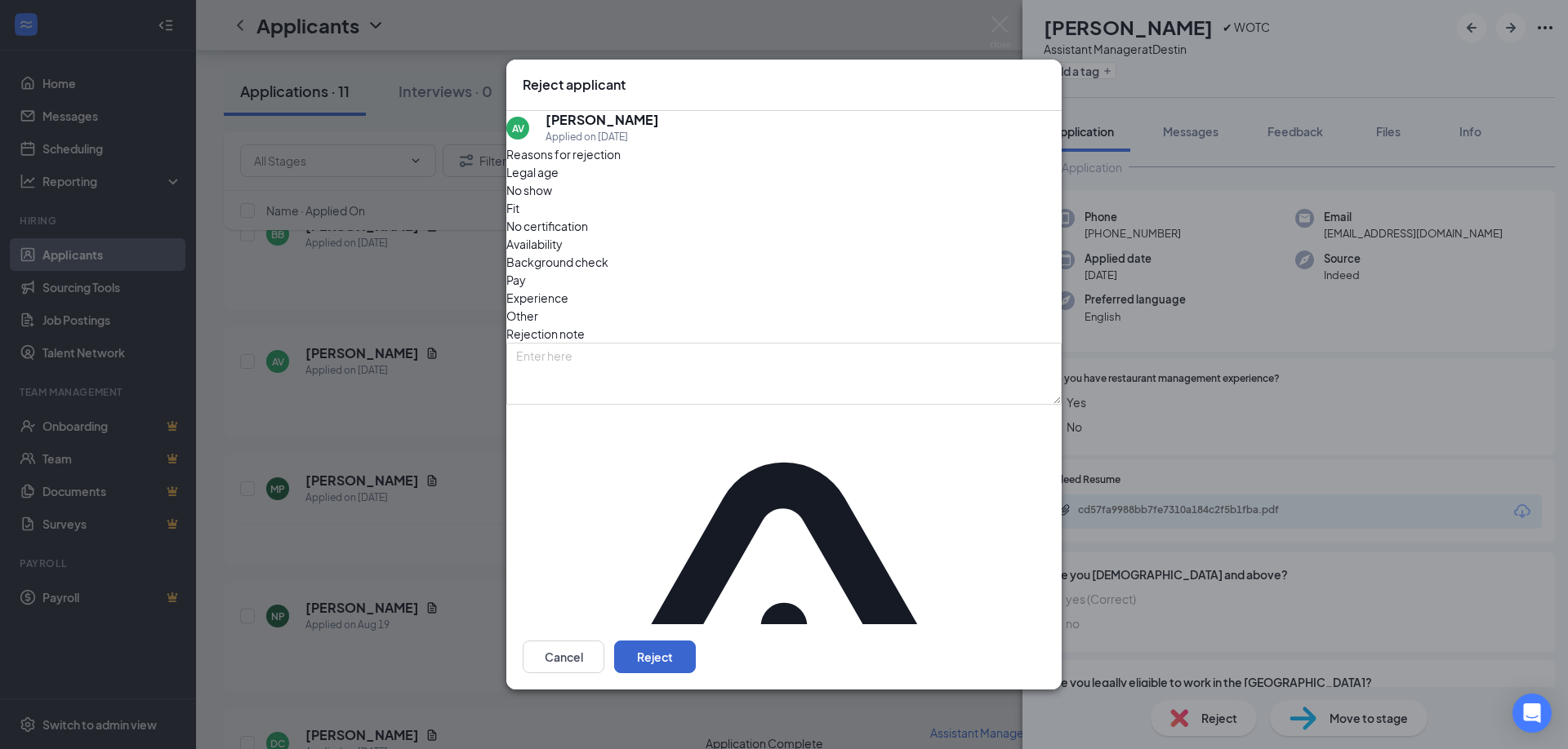
click at [695, 641] on button "Reject" at bounding box center [654, 657] width 81 height 33
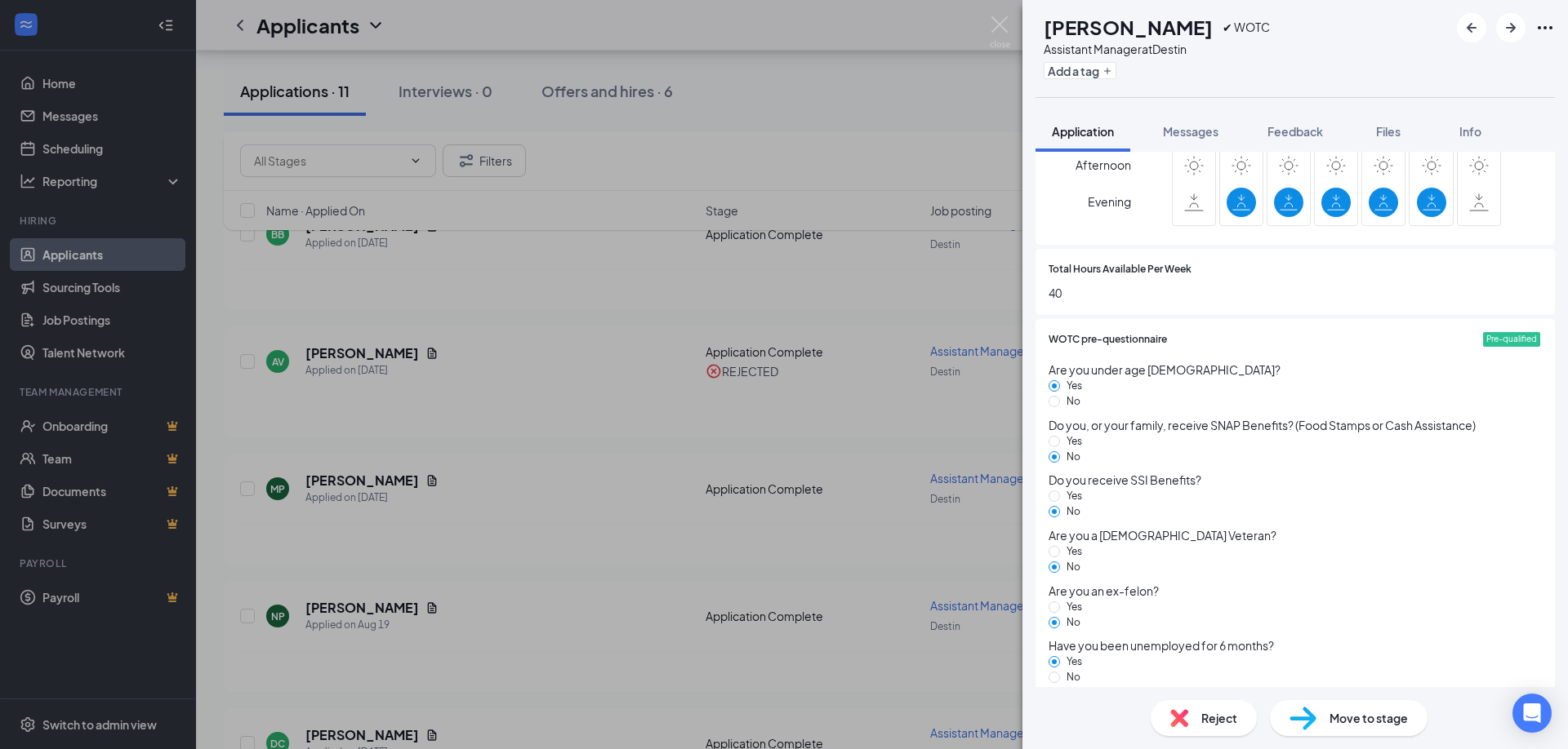
scroll to position [1065, 0]
click at [1201, 722] on span "Reject" at bounding box center [1219, 717] width 35 height 18
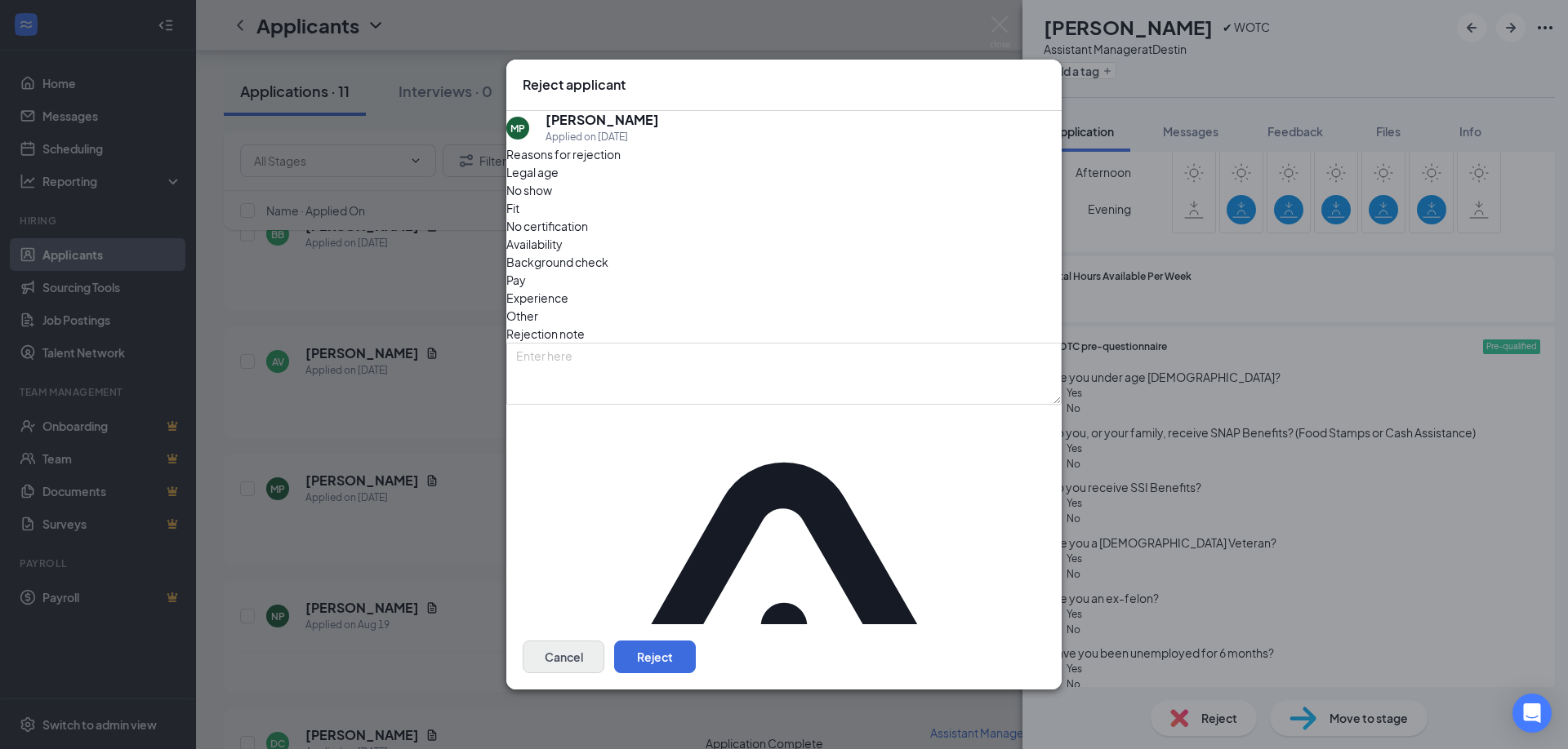
click at [604, 641] on button "Cancel" at bounding box center [563, 657] width 81 height 33
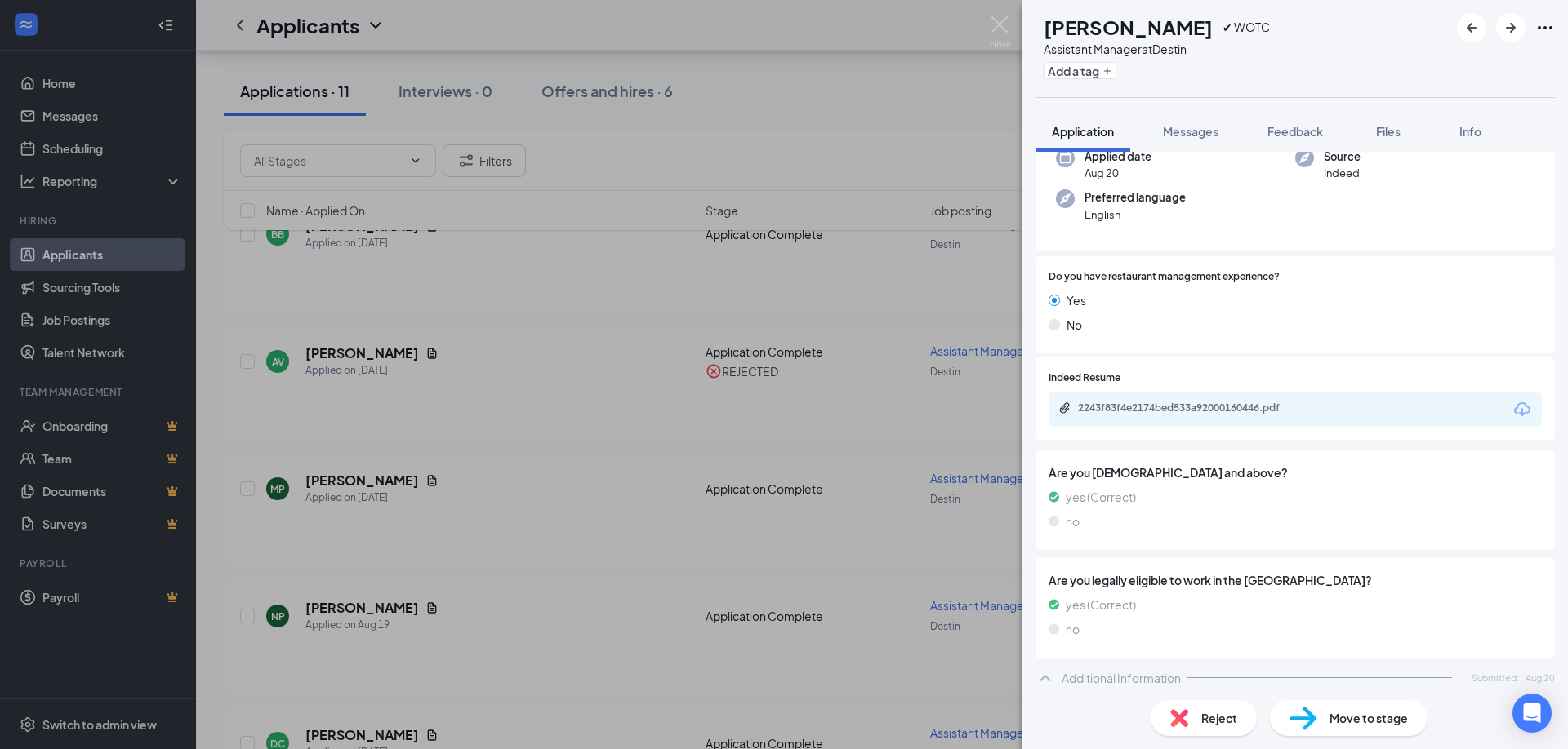
scroll to position [118, 0]
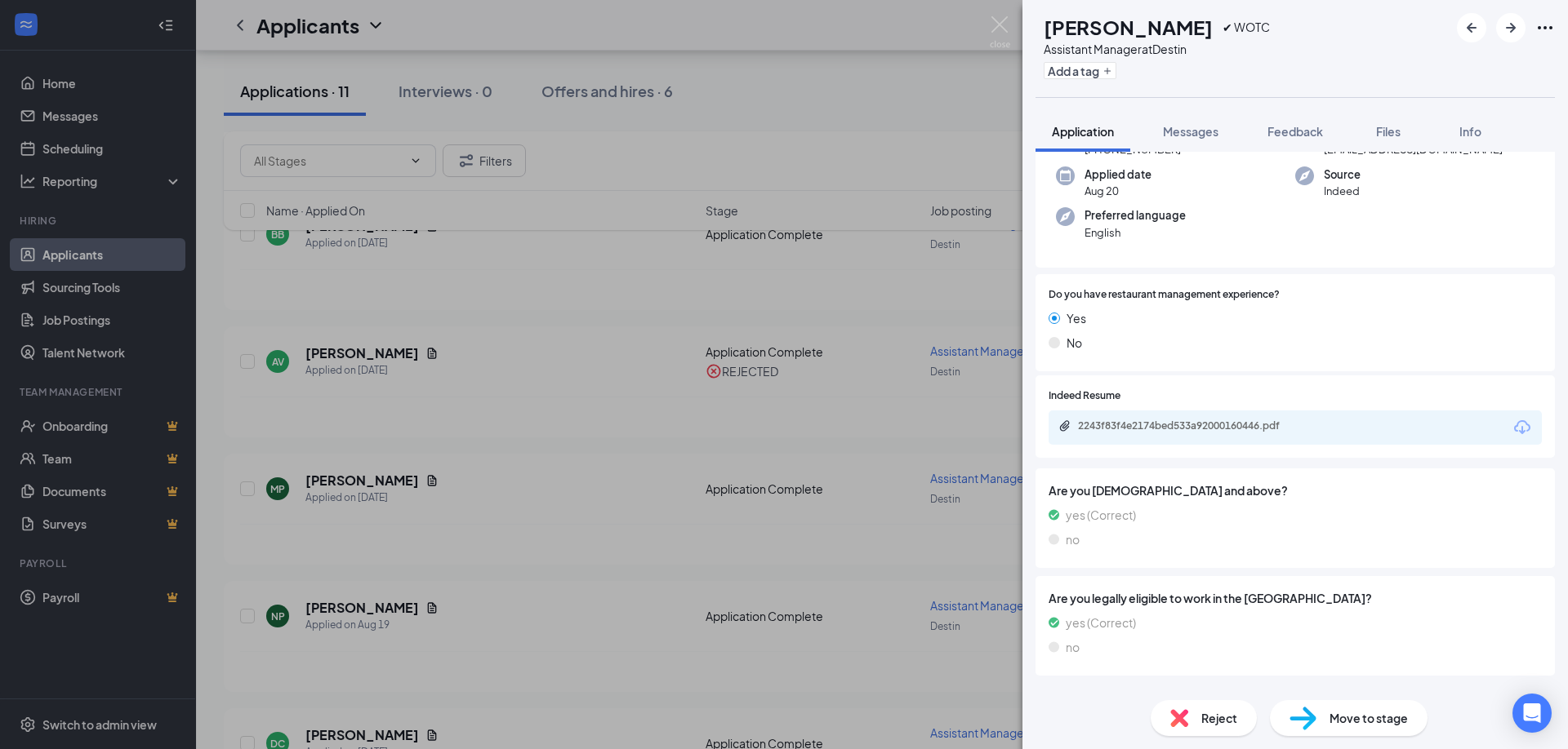
click at [1166, 492] on span "Are you [DEMOGRAPHIC_DATA] and above?" at bounding box center [1295, 490] width 493 height 18
click at [1155, 423] on div "2243f83f4e2174bed533a92000160446.pdf" at bounding box center [1192, 426] width 229 height 13
click at [569, 487] on div "MP [PERSON_NAME] ✔ WOTC Assistant Manager at Destin Add a tag Application Messa…" at bounding box center [784, 374] width 1568 height 749
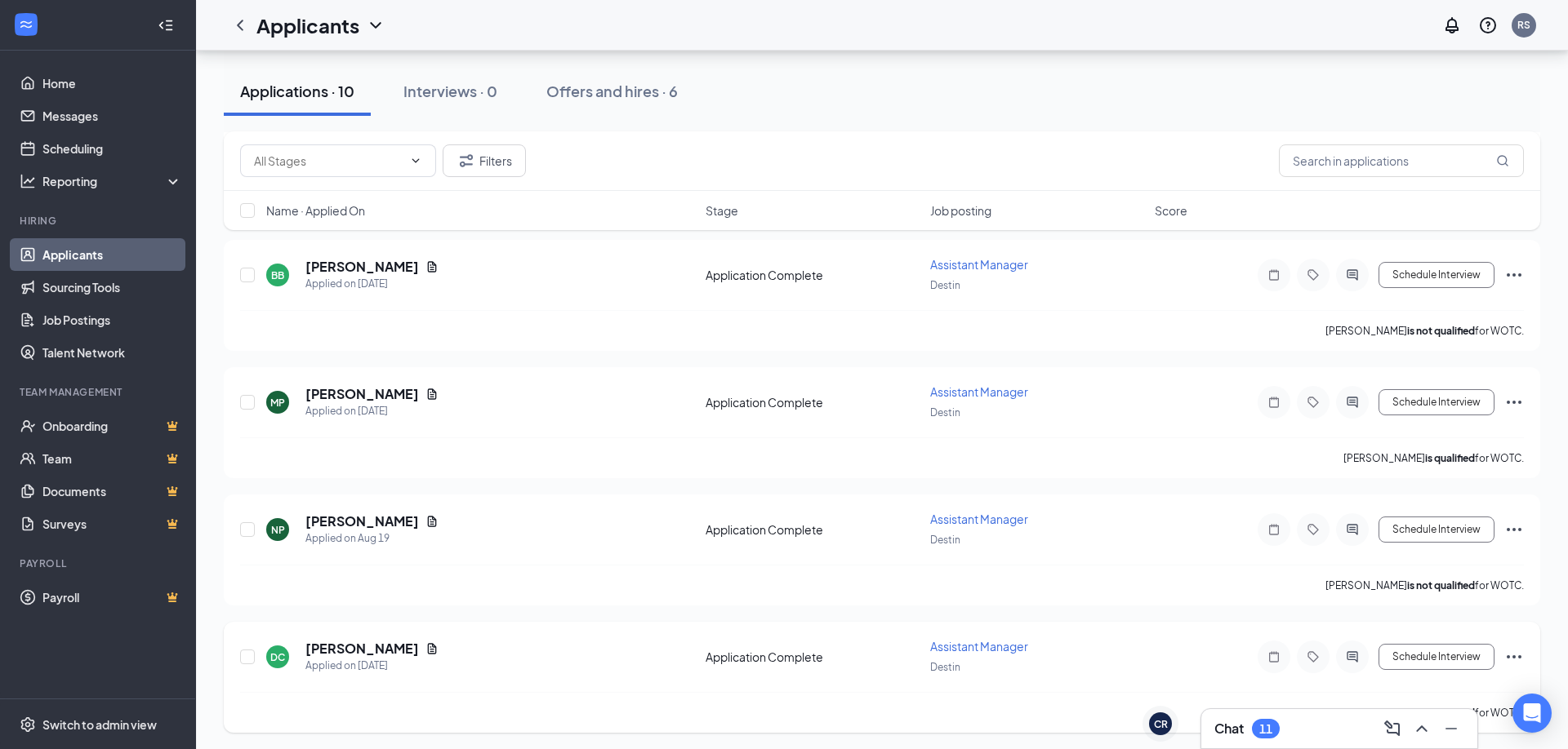
scroll to position [552, 0]
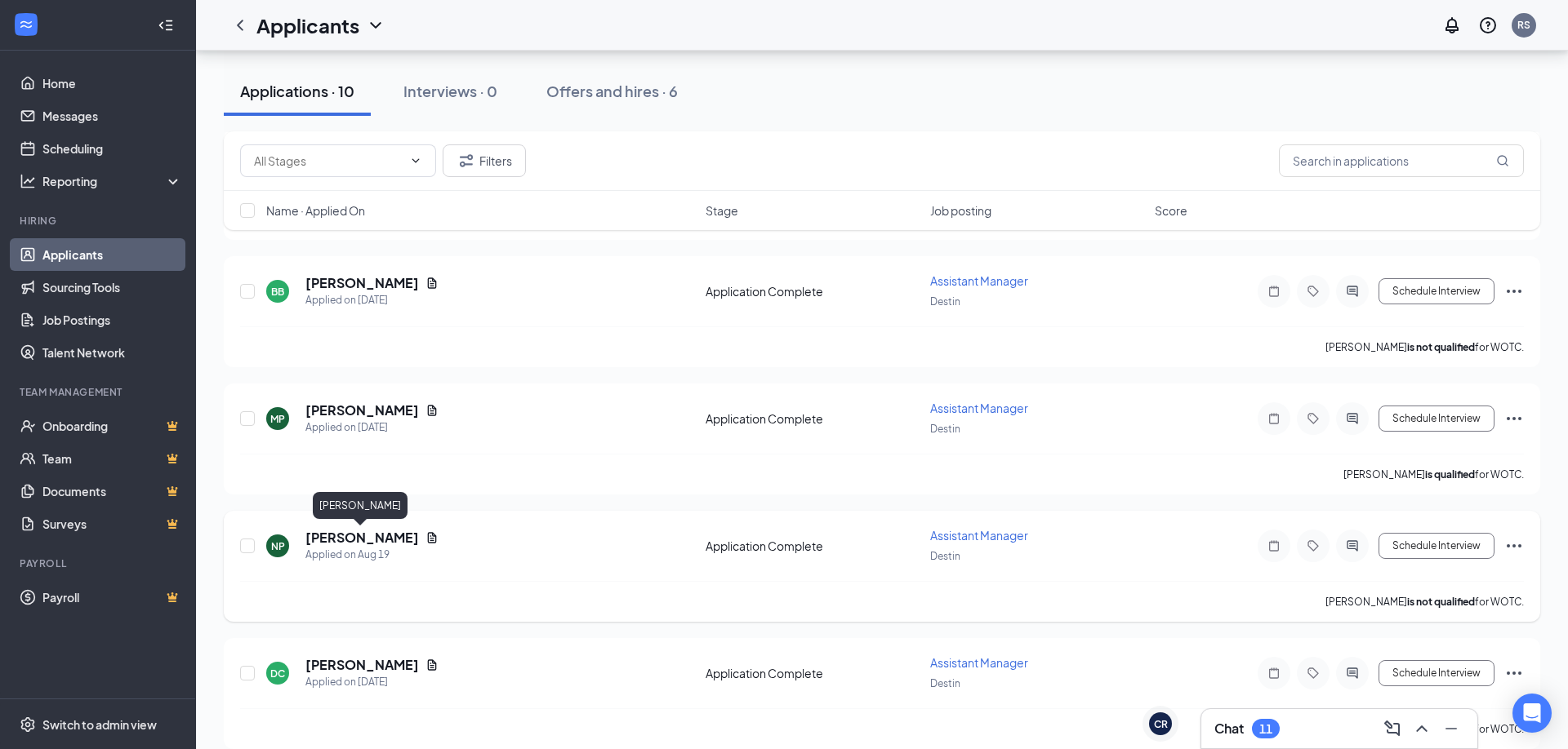
click at [377, 533] on h5 "[PERSON_NAME]" at bounding box center [362, 537] width 114 height 18
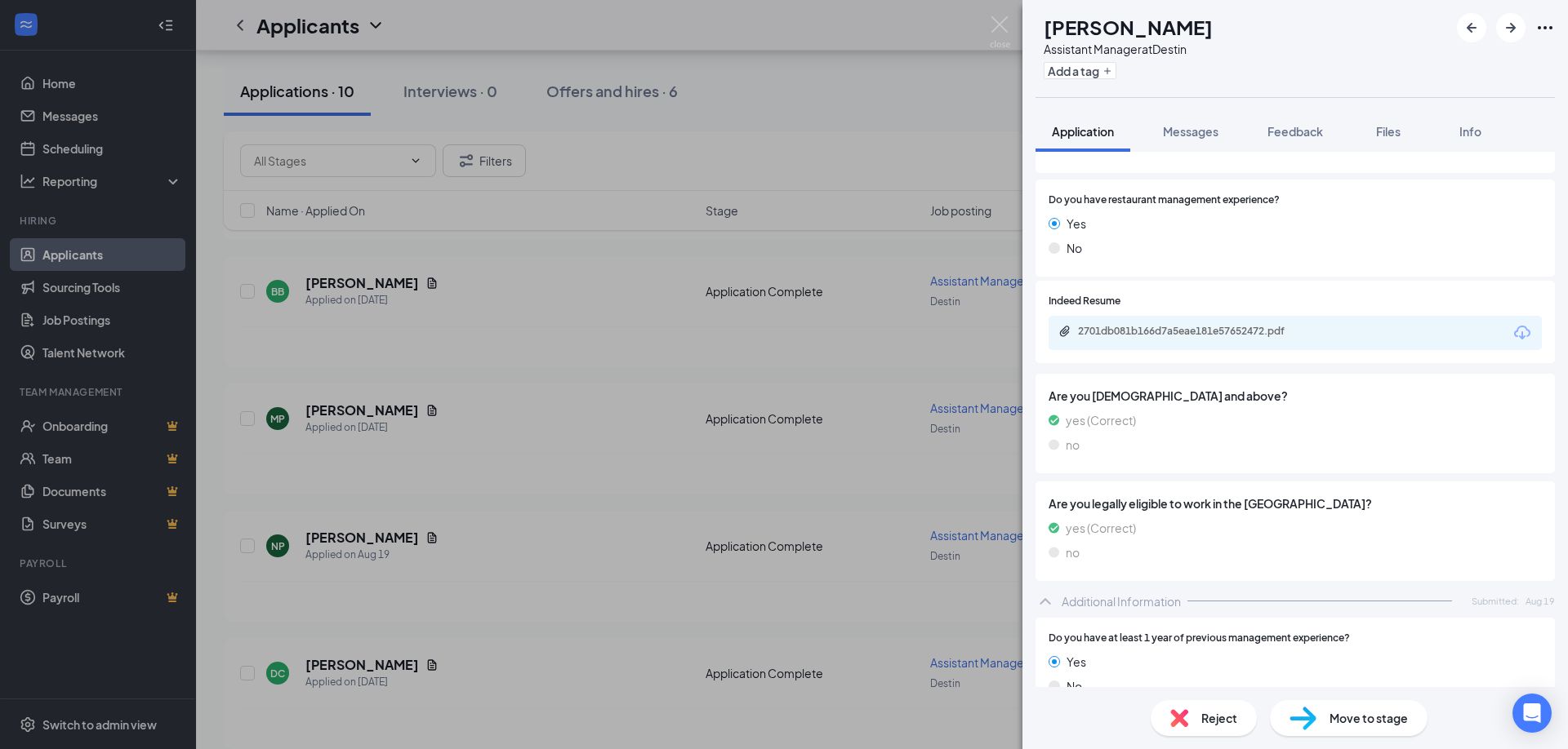
scroll to position [199, 0]
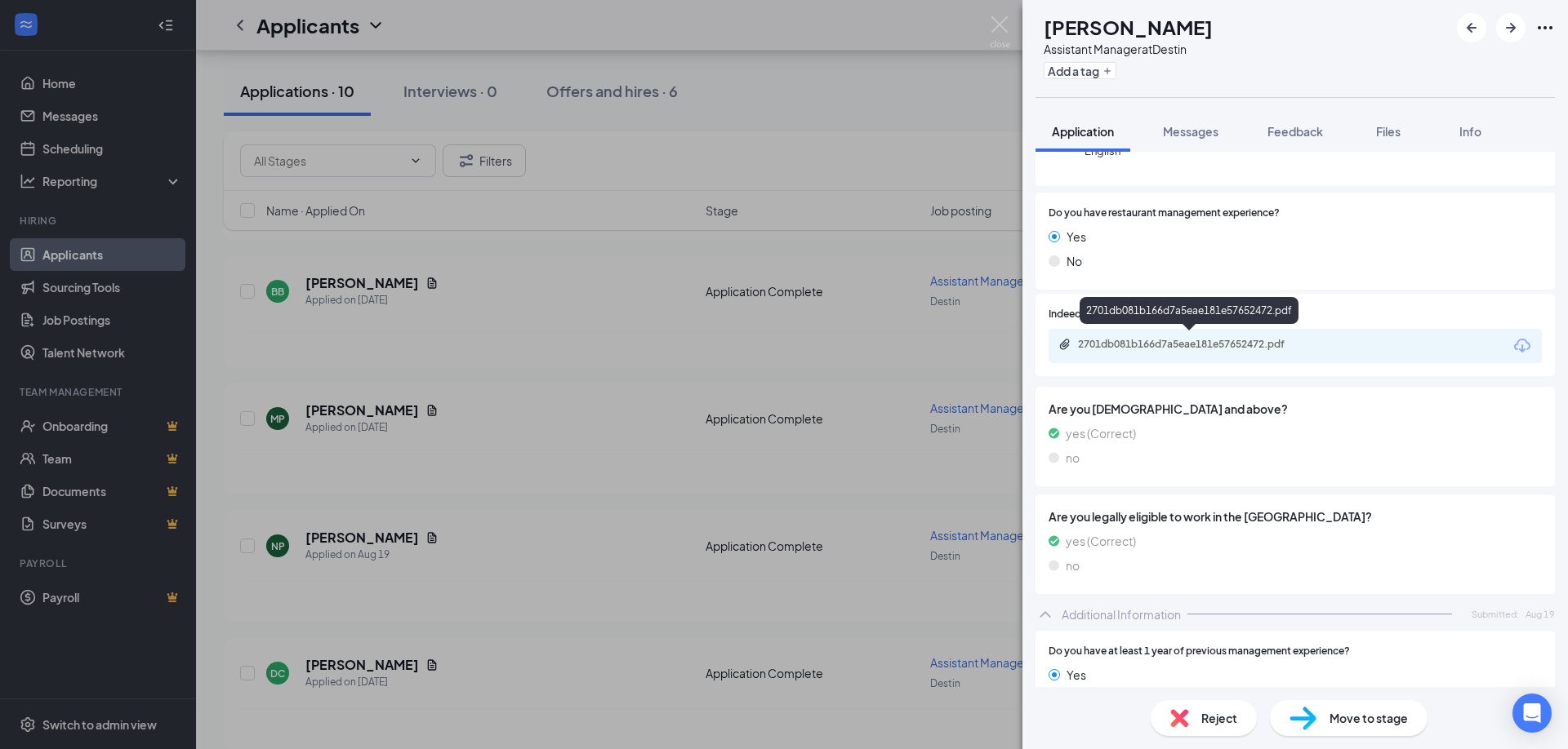
click at [1166, 338] on div "2701db081b166d7a5eae181e57652472.pdf" at bounding box center [1192, 344] width 229 height 13
click at [1002, 23] on img at bounding box center [1000, 32] width 21 height 32
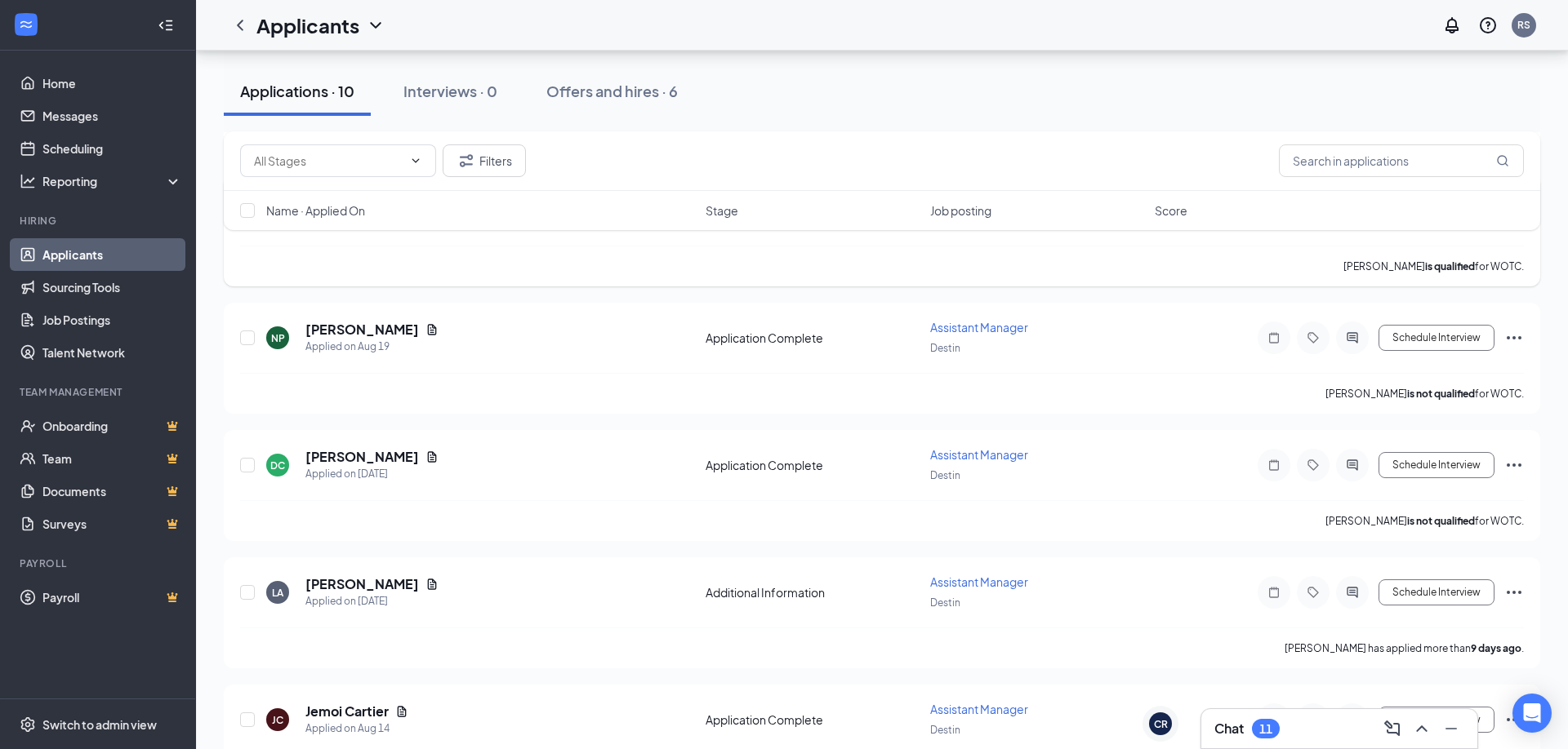
scroll to position [761, 0]
click at [371, 459] on h5 "[PERSON_NAME]" at bounding box center [362, 455] width 114 height 18
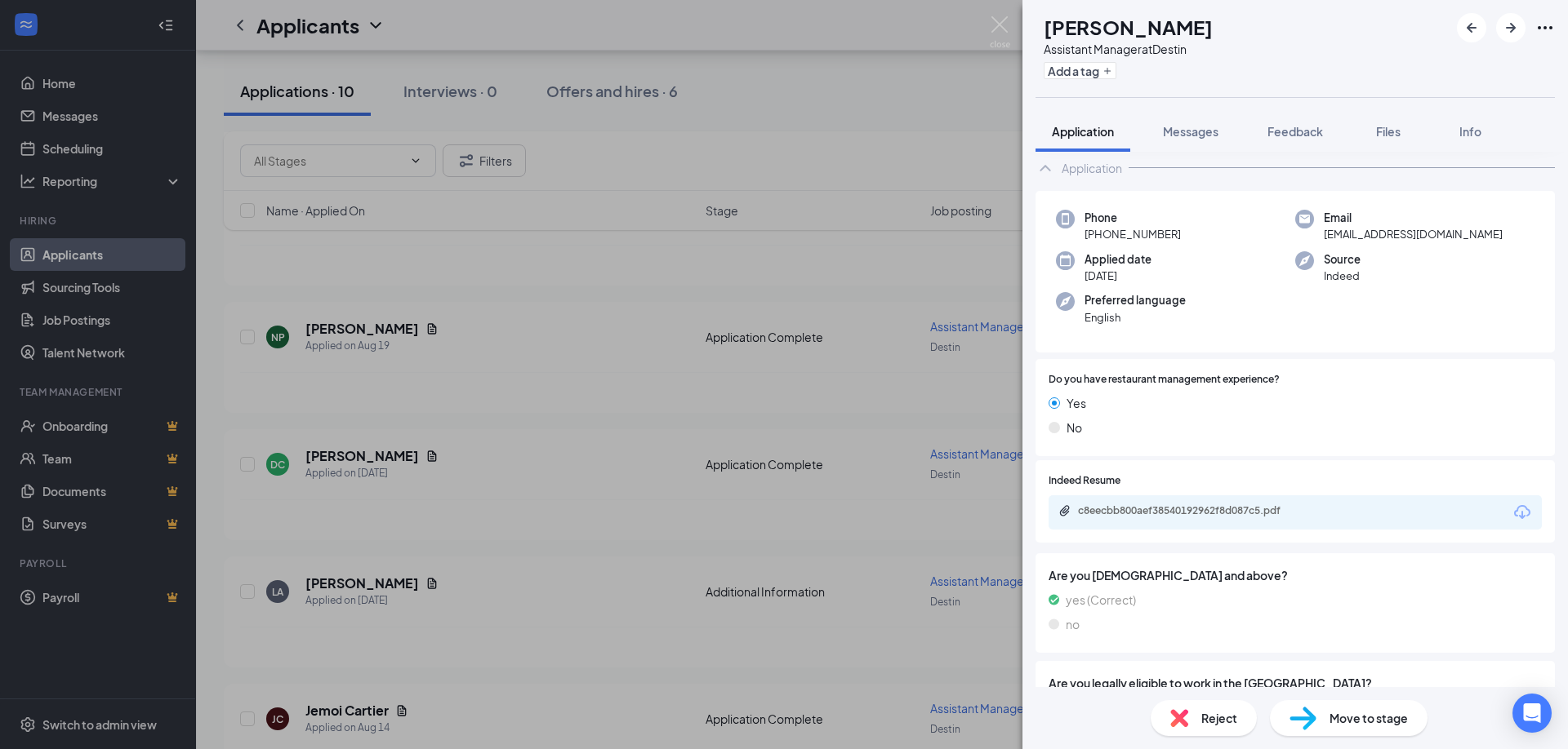
scroll to position [83, 0]
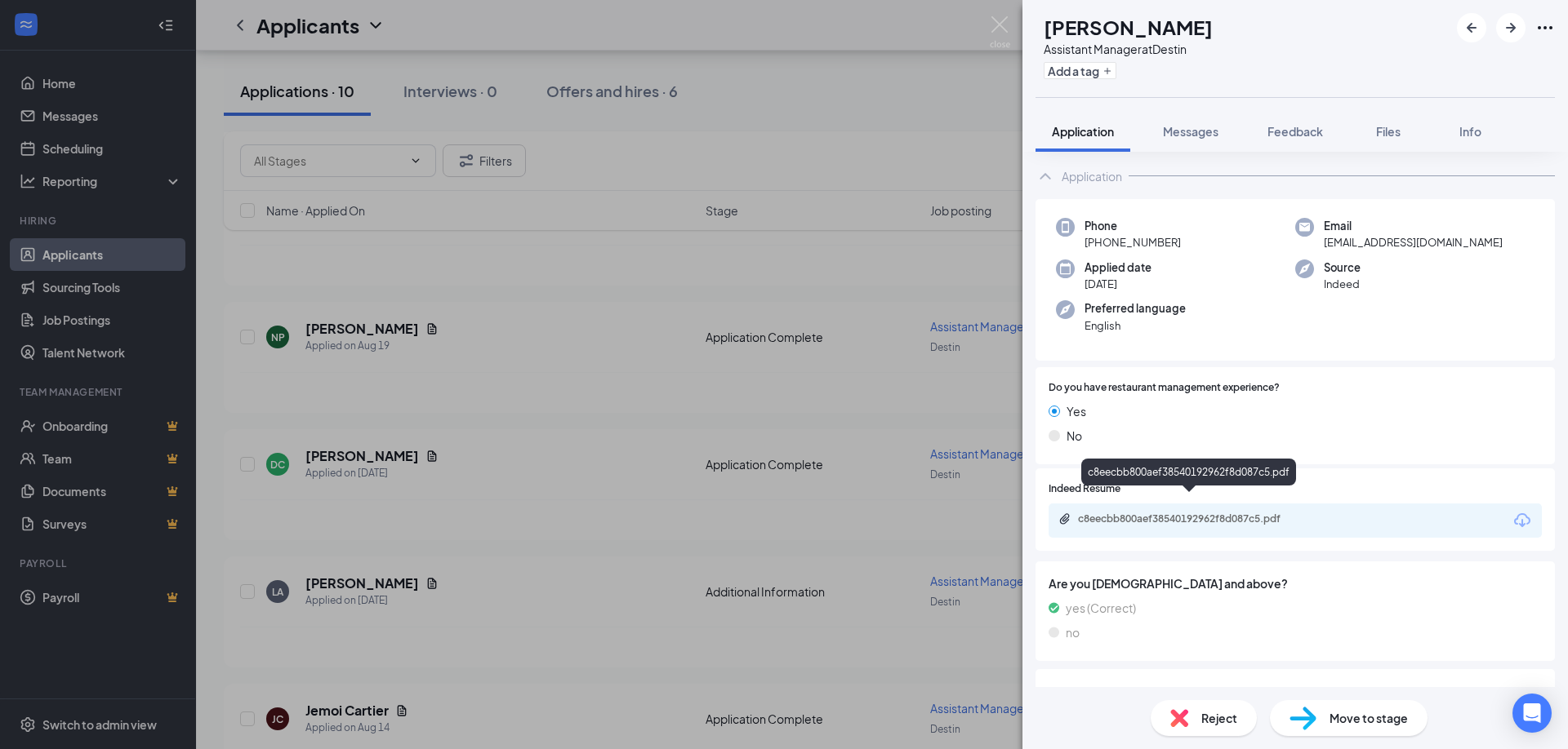
click at [1140, 512] on div "c8eecbb800aef38540192962f8d087c5.pdf" at bounding box center [1192, 519] width 229 height 13
click at [1213, 721] on span "Reject" at bounding box center [1219, 717] width 35 height 18
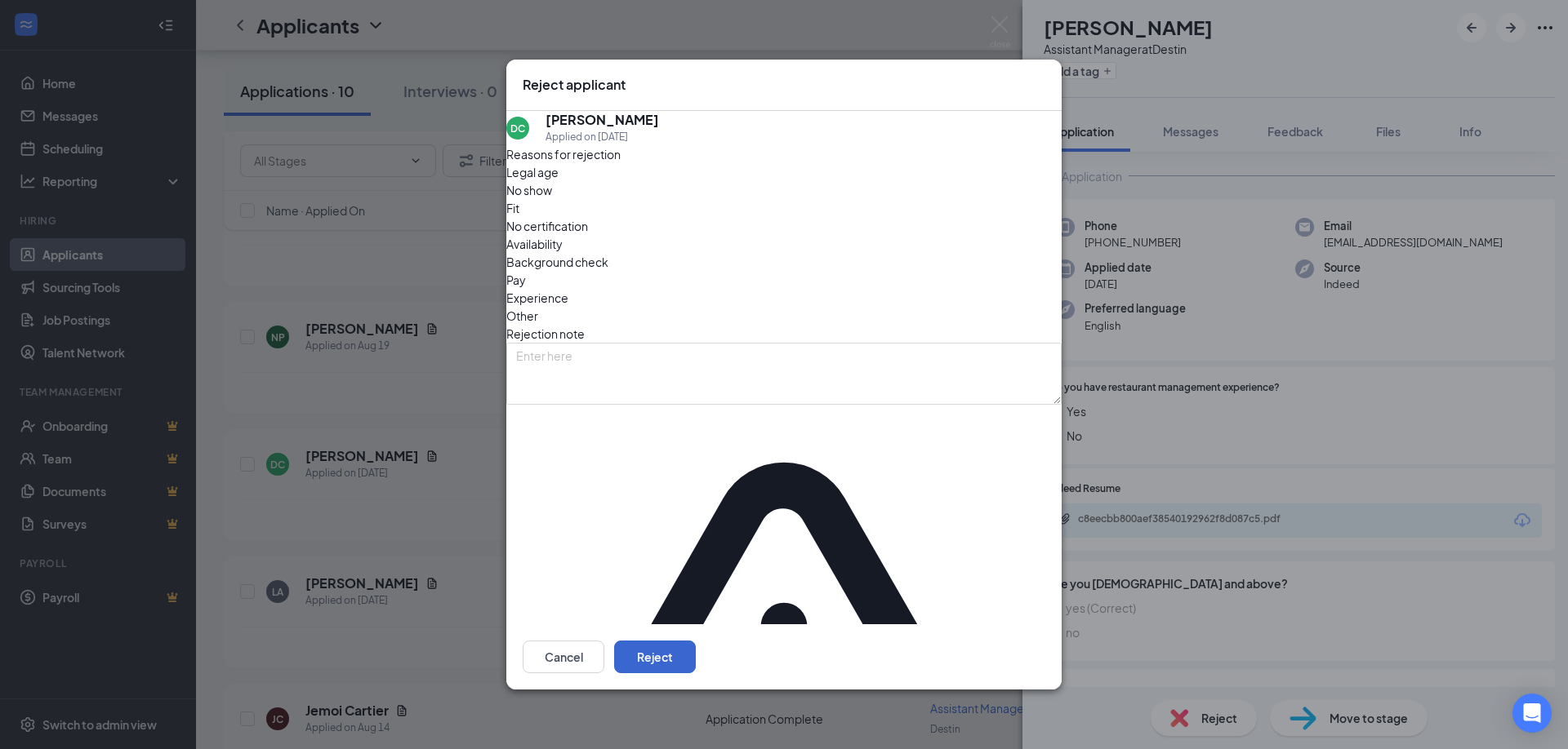
click at [695, 641] on button "Reject" at bounding box center [654, 657] width 81 height 33
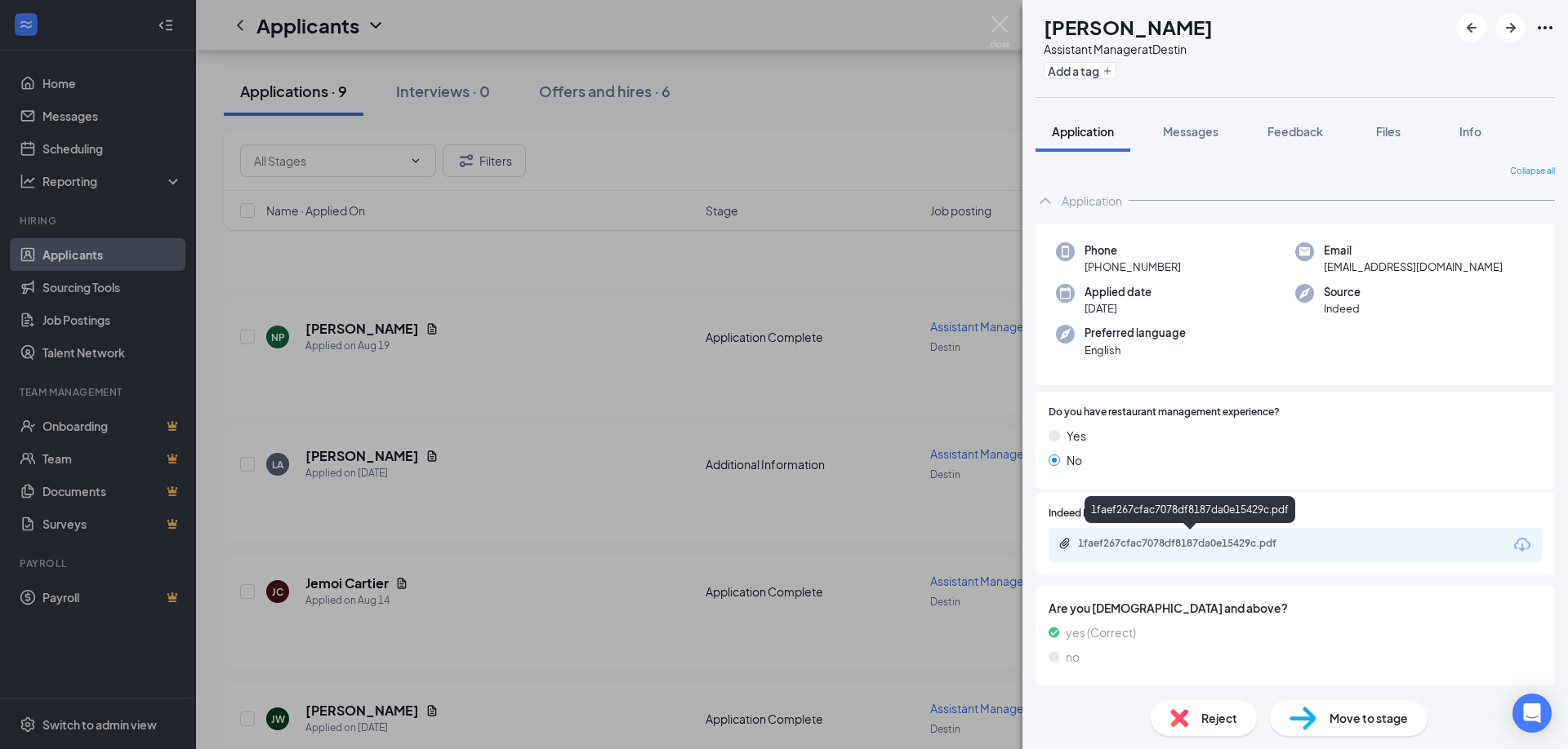
click at [1160, 538] on div "1faef267cfac7078df8187da0e15429c.pdf" at bounding box center [1192, 544] width 229 height 13
click at [1197, 712] on div "Reject" at bounding box center [1204, 718] width 106 height 35
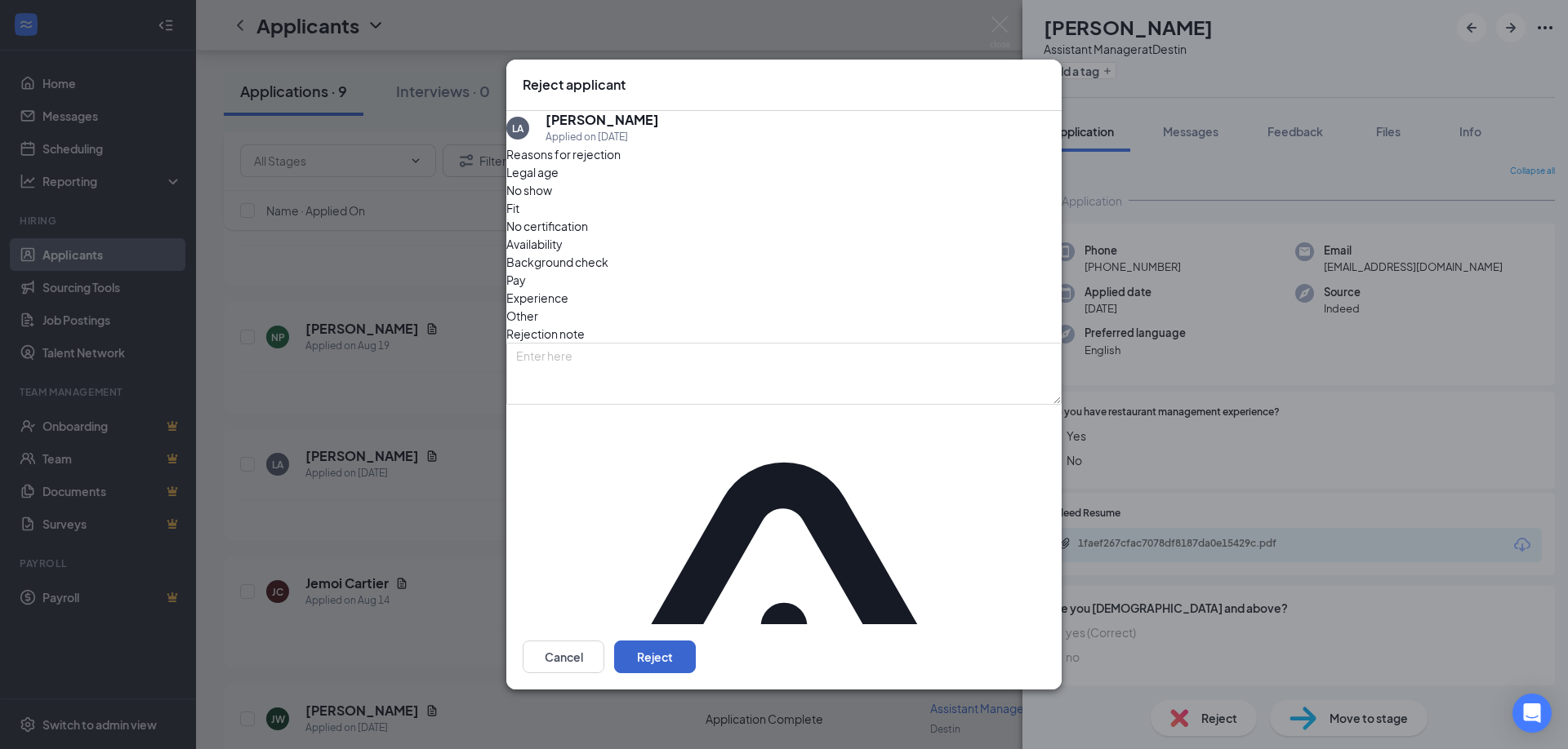
click at [695, 641] on button "Reject" at bounding box center [654, 657] width 81 height 33
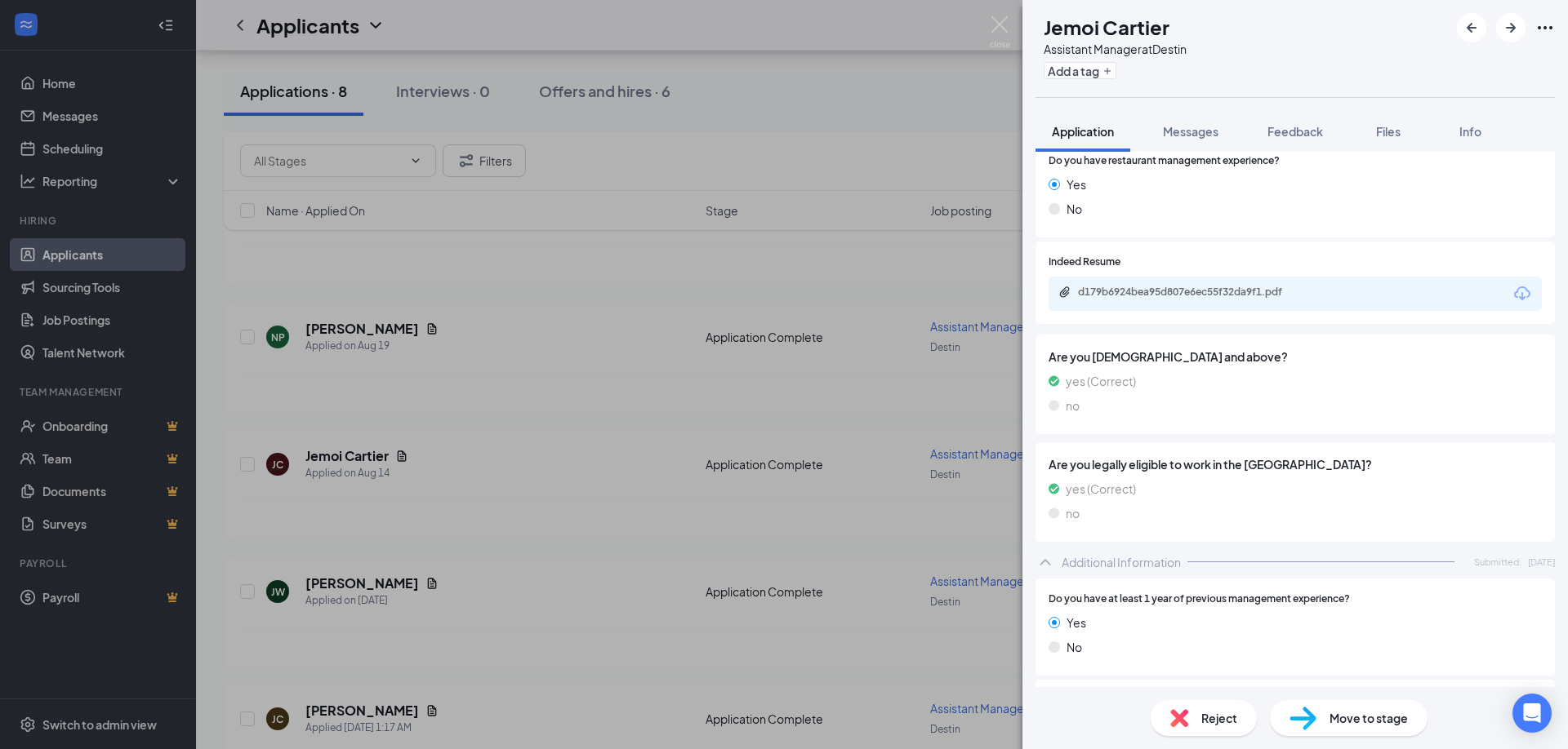
scroll to position [140, 0]
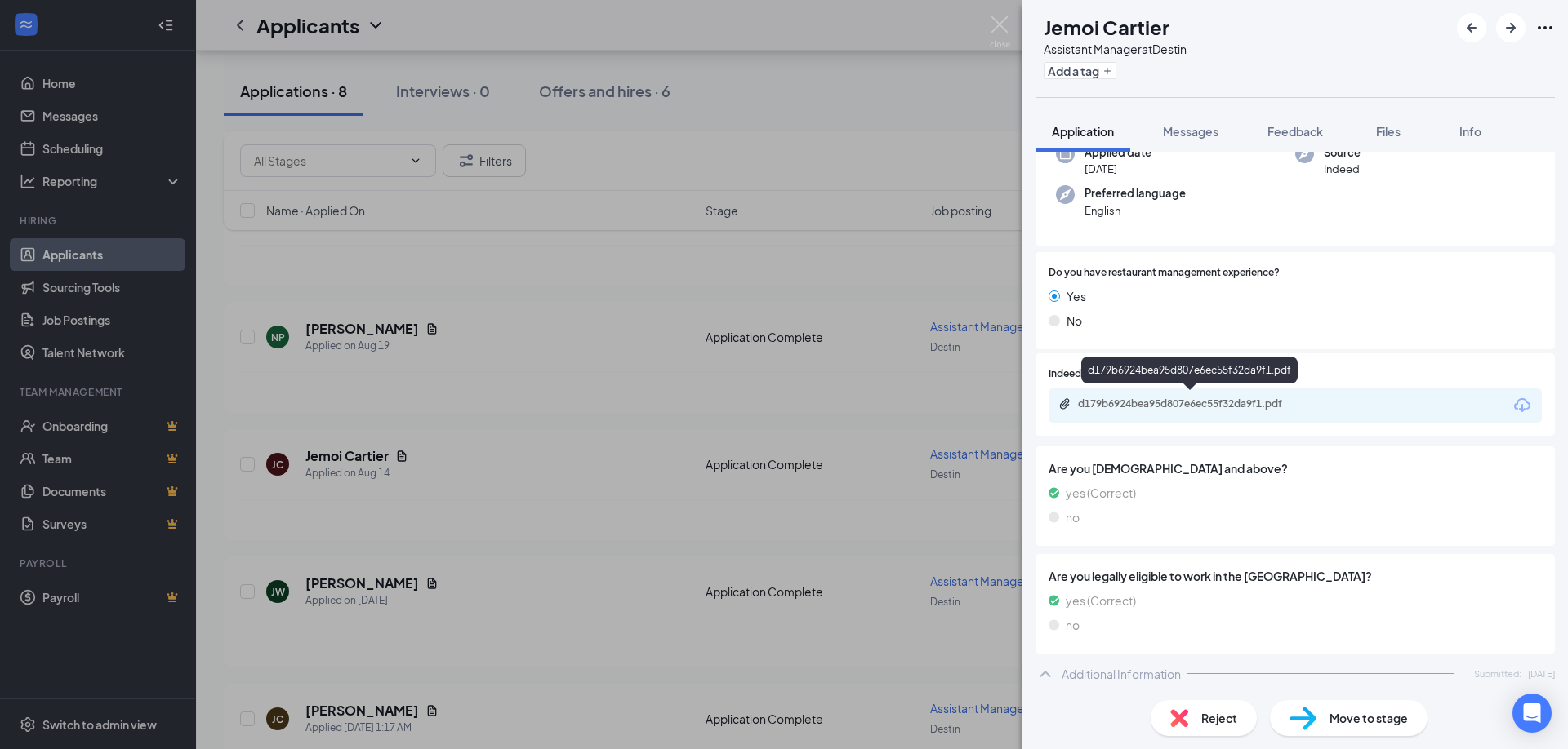
click at [1172, 400] on div "d179b6924bea95d807e6ec55f32da9f1.pdf" at bounding box center [1192, 404] width 229 height 13
click at [999, 22] on img at bounding box center [1000, 32] width 21 height 32
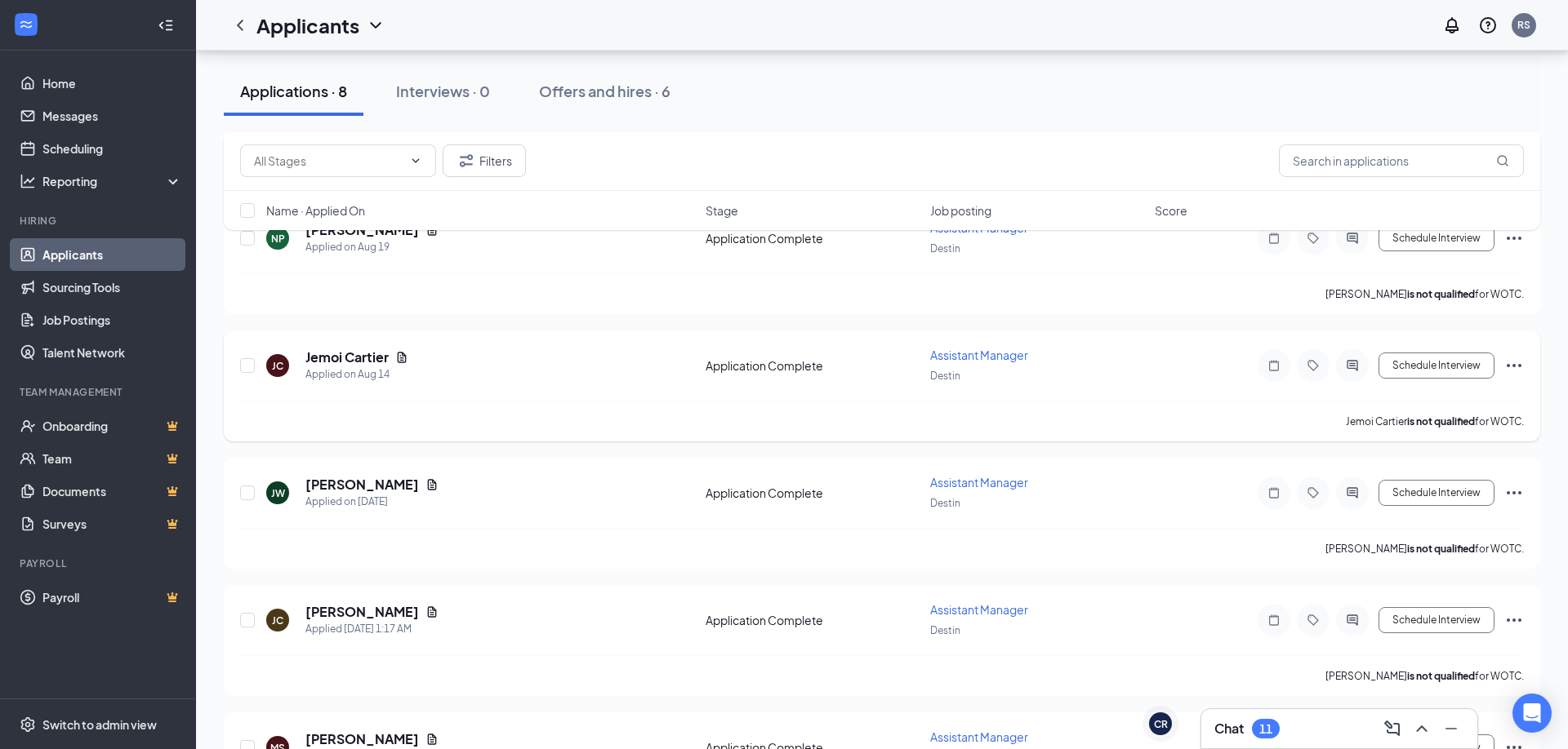
scroll to position [865, 0]
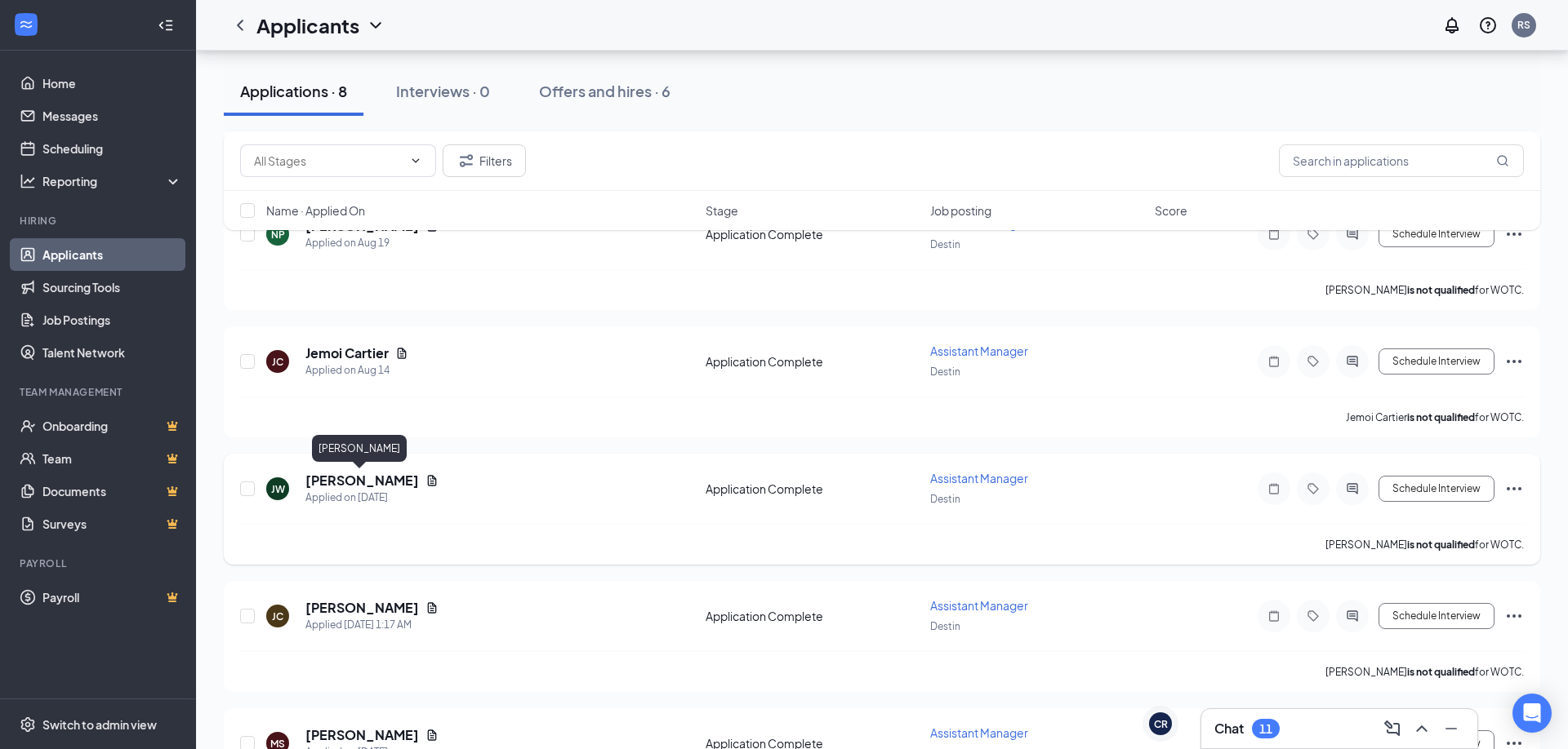
click at [369, 481] on h5 "[PERSON_NAME]" at bounding box center [362, 480] width 114 height 18
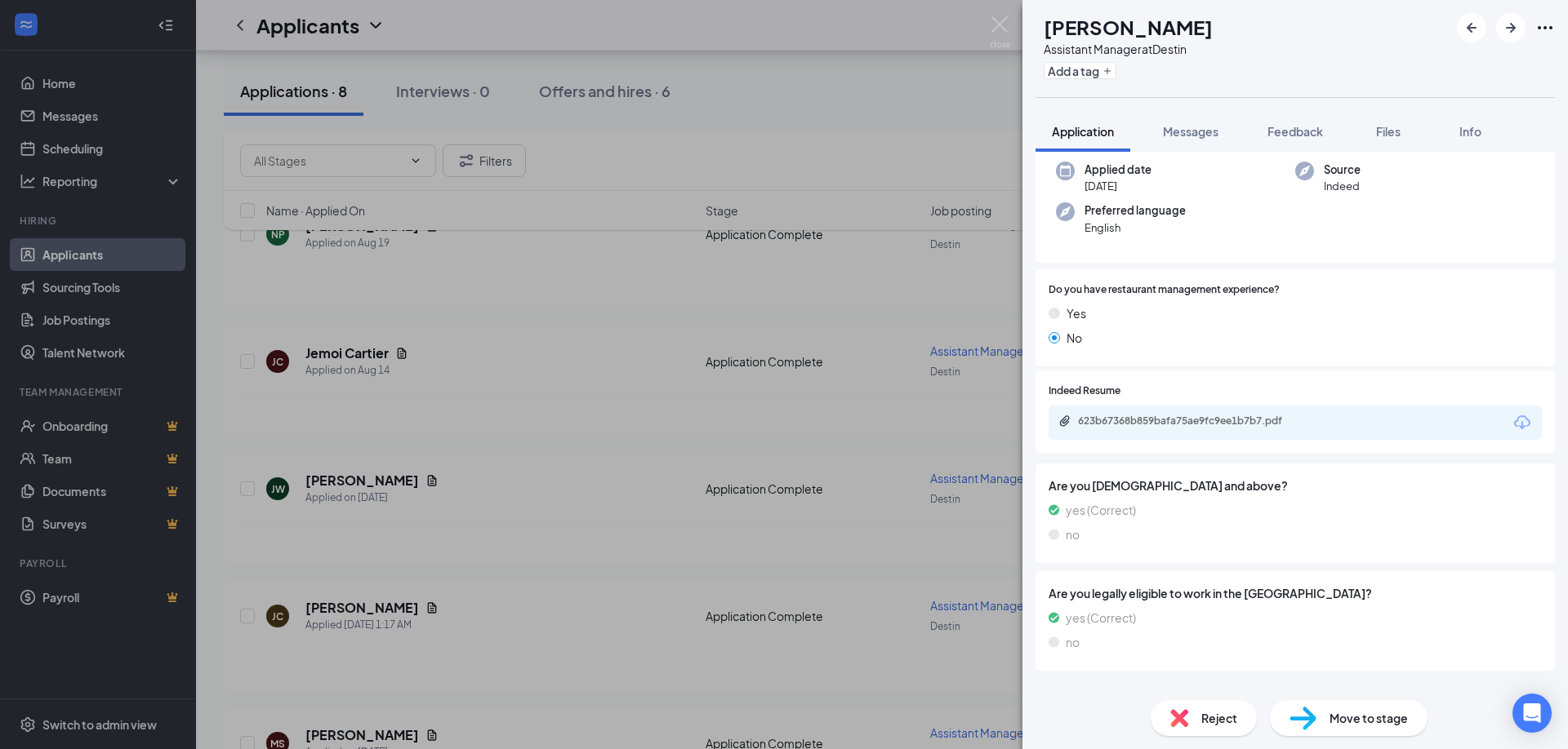
scroll to position [138, 0]
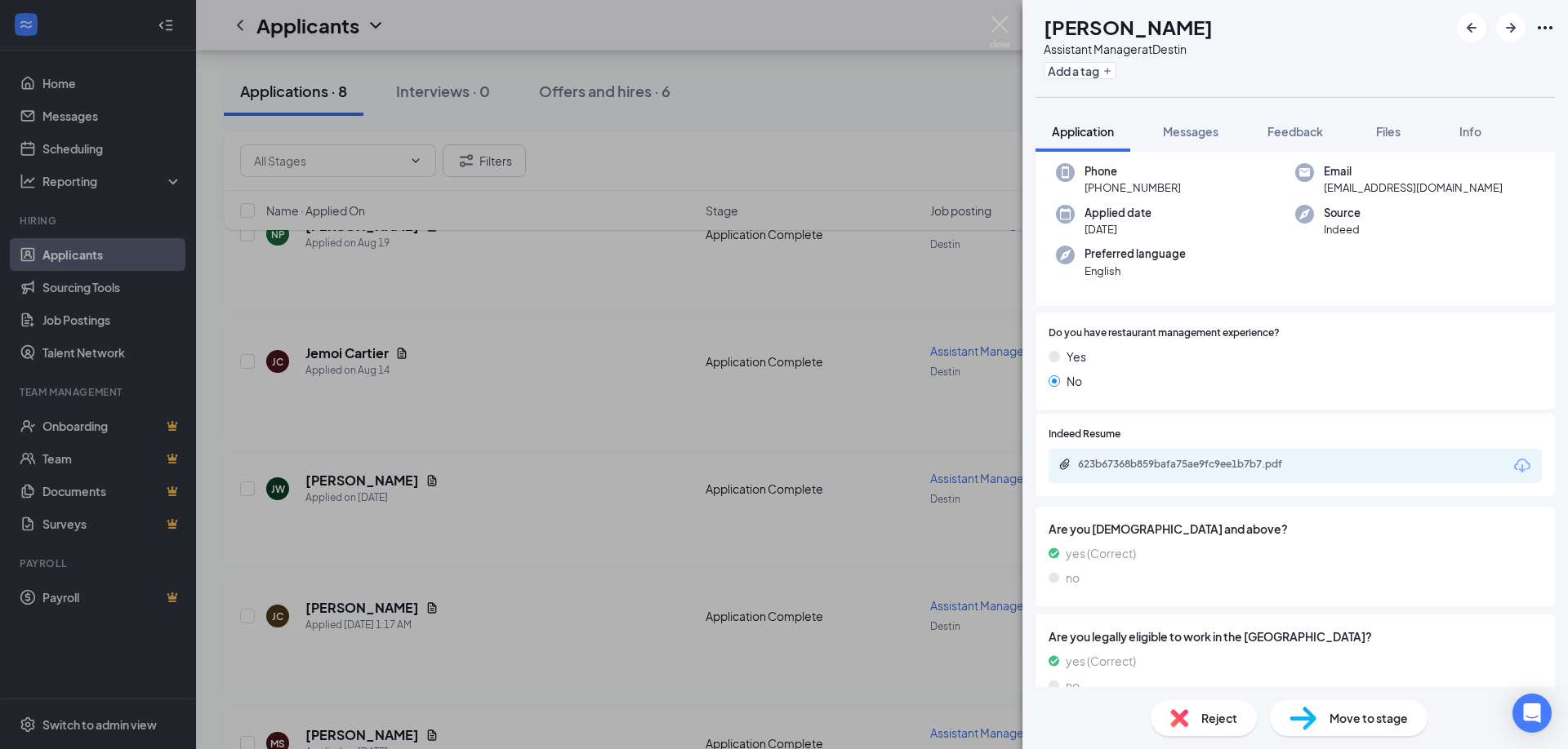
click at [1222, 458] on div "623b67368b859bafa75ae9fc9ee1b7b7.pdf" at bounding box center [1192, 465] width 229 height 13
click at [1002, 22] on img at bounding box center [1000, 32] width 21 height 32
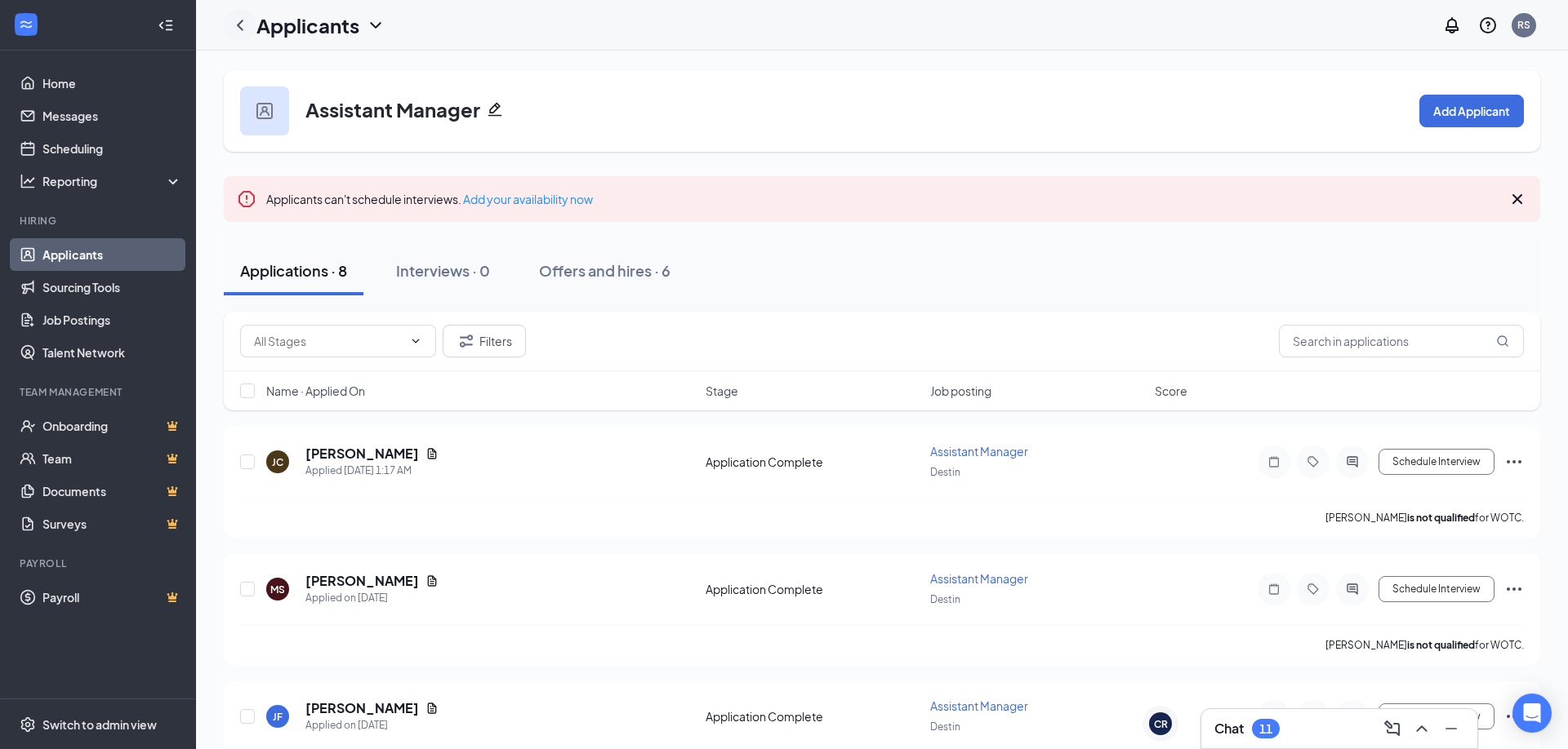
click at [243, 22] on icon "ChevronLeft" at bounding box center [240, 25] width 20 height 20
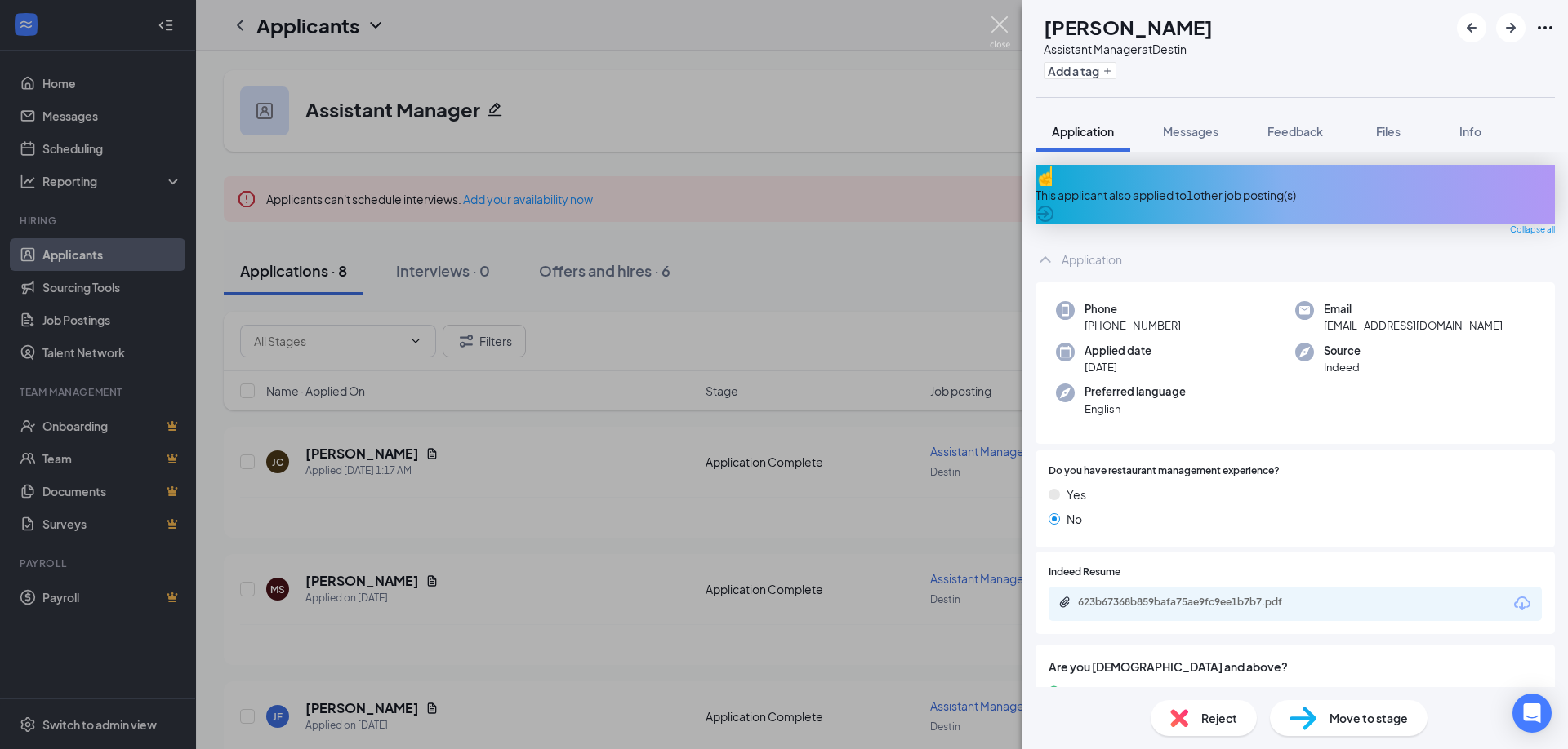
click at [996, 19] on img at bounding box center [1000, 32] width 21 height 32
